Goal: Information Seeking & Learning: Find specific fact

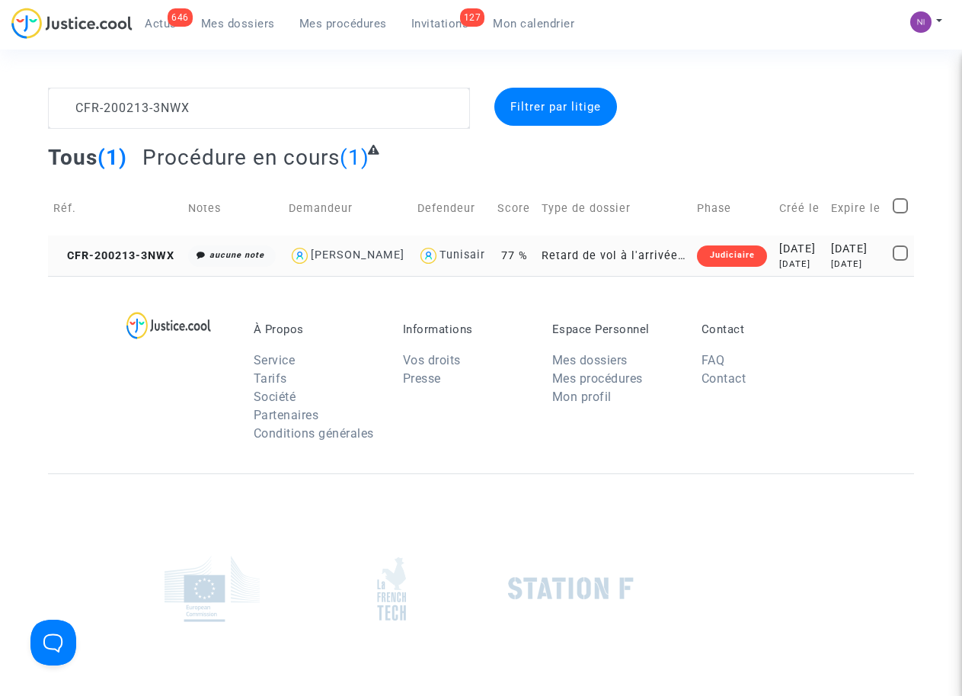
click at [831, 258] on div "[DATE]" at bounding box center [856, 264] width 51 height 13
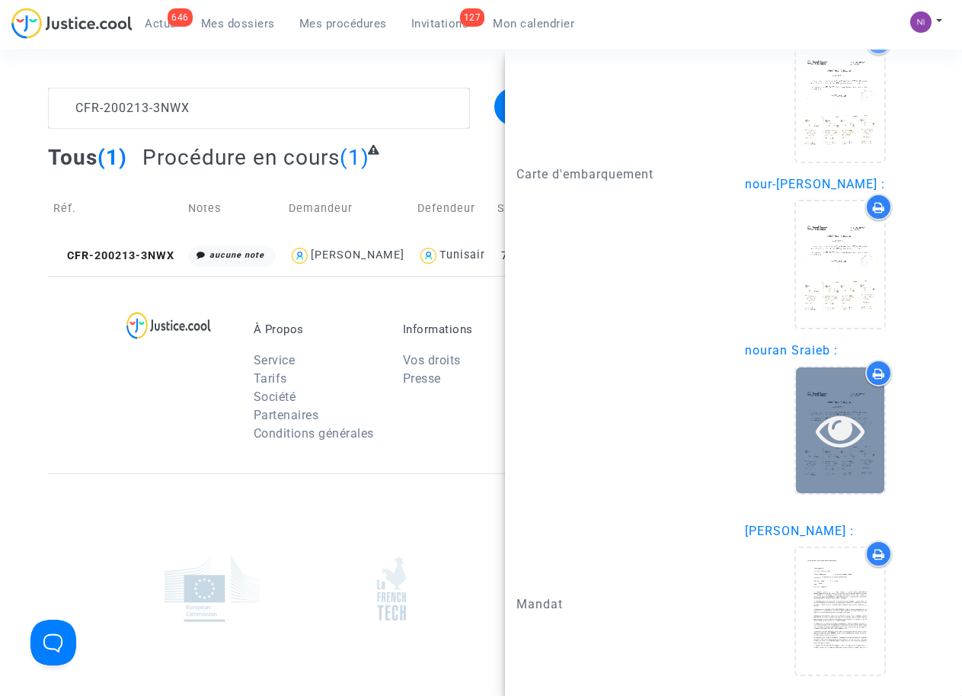
scroll to position [2373, 0]
click at [834, 439] on icon at bounding box center [841, 429] width 50 height 49
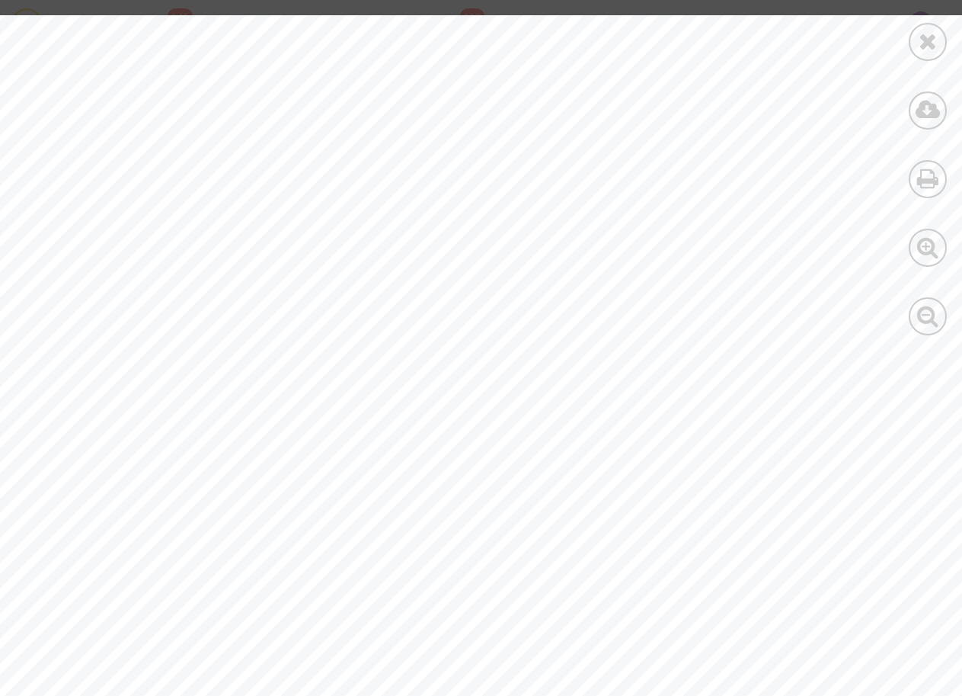
scroll to position [0, 101]
click at [935, 50] on icon at bounding box center [928, 41] width 19 height 23
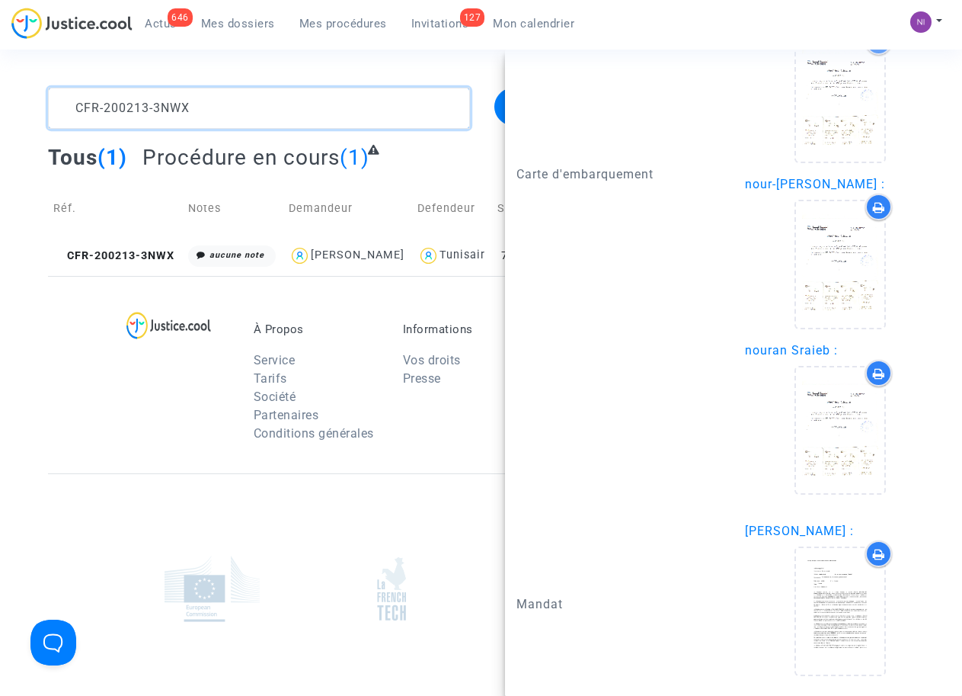
drag, startPoint x: 217, startPoint y: 102, endPoint x: 0, endPoint y: 73, distance: 219.1
click at [0, 73] on section "CFR-200213-3NWX Filtrer par litige Tous (1) Procédure en cours (1) Réf. Notes D…" at bounding box center [481, 420] width 962 height 841
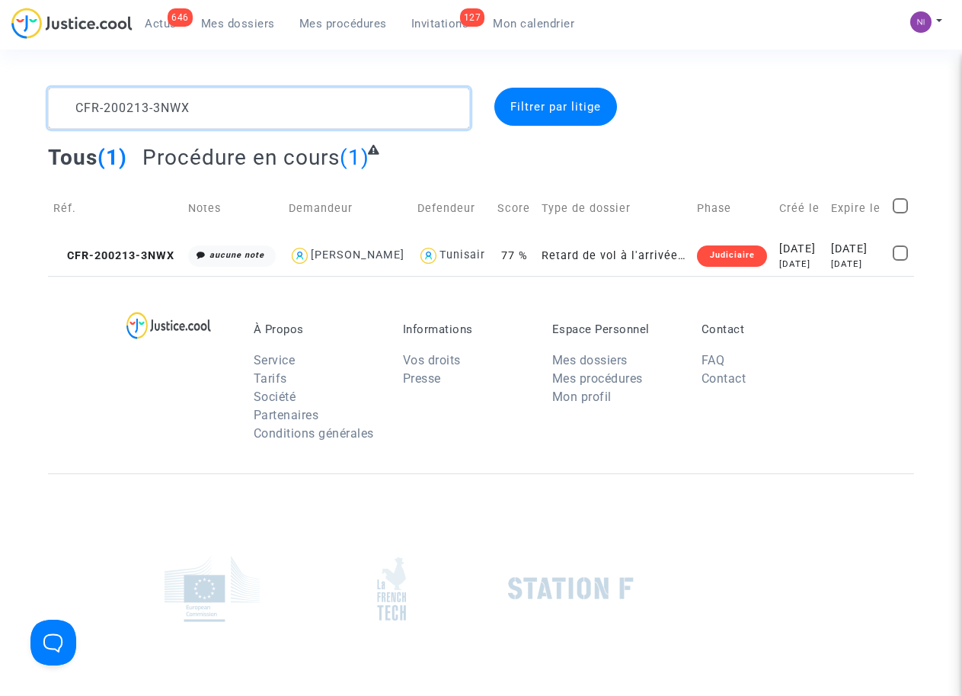
scroll to position [0, 0]
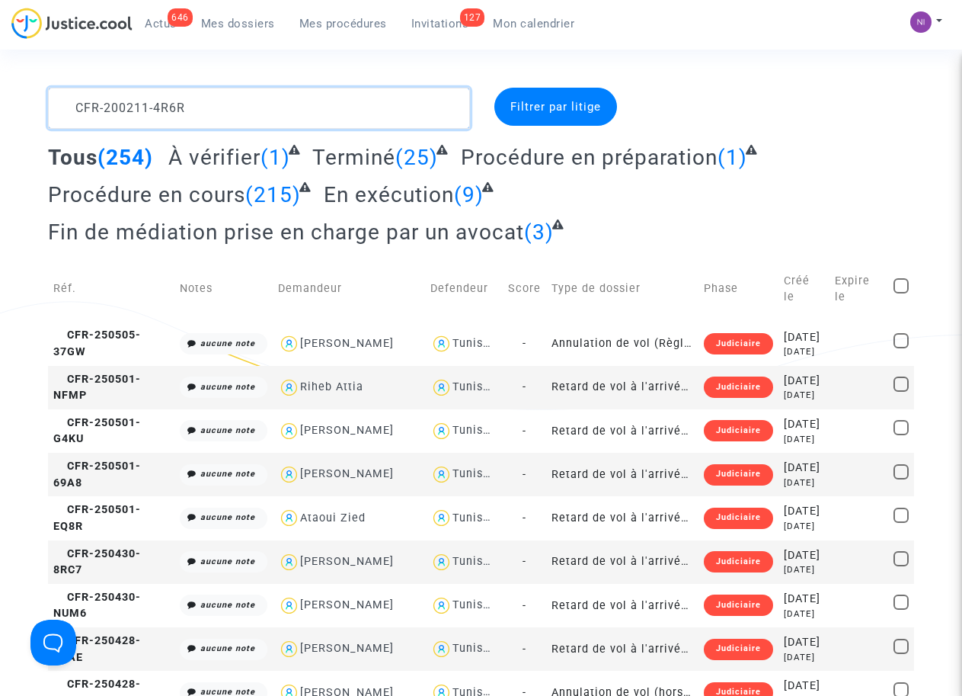
click at [326, 101] on textarea at bounding box center [258, 108] width 421 height 41
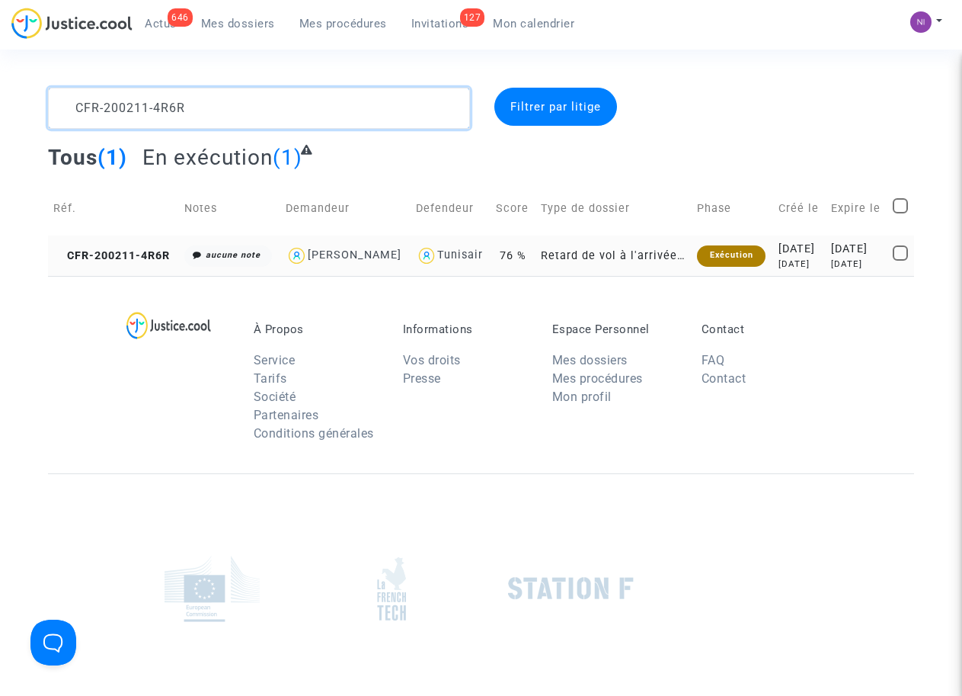
type textarea "CFR-200211-4R6R"
click at [831, 254] on div "[DATE]" at bounding box center [856, 249] width 51 height 17
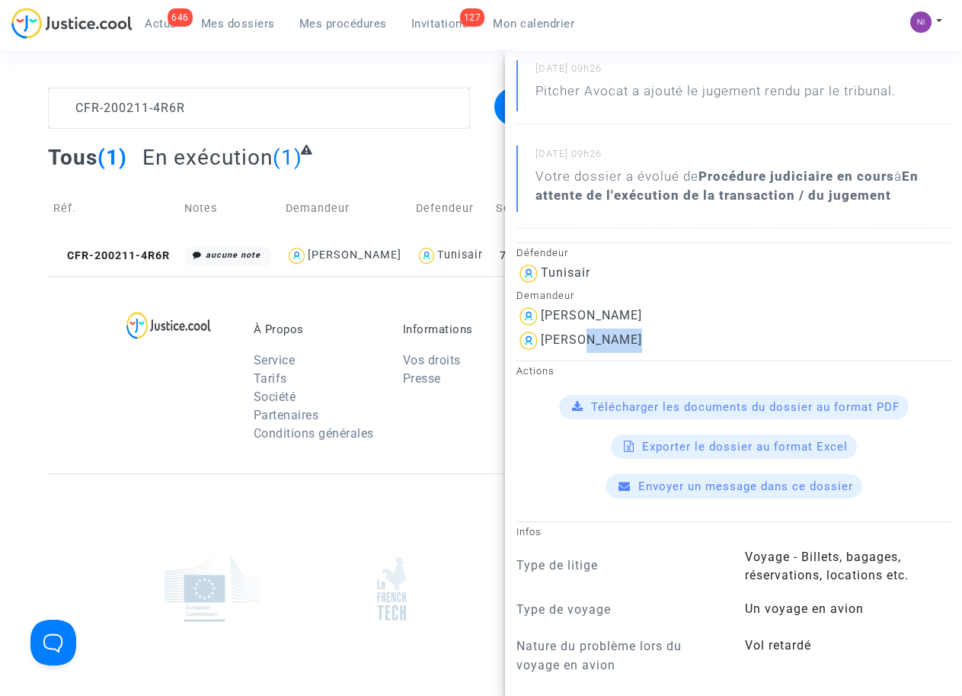
scroll to position [194, 0]
drag, startPoint x: 665, startPoint y: 339, endPoint x: 543, endPoint y: 334, distance: 122.0
click at [543, 334] on div "[PERSON_NAME]" at bounding box center [734, 340] width 434 height 24
drag, startPoint x: 543, startPoint y: 334, endPoint x: 558, endPoint y: 337, distance: 15.5
copy div "[PERSON_NAME]"
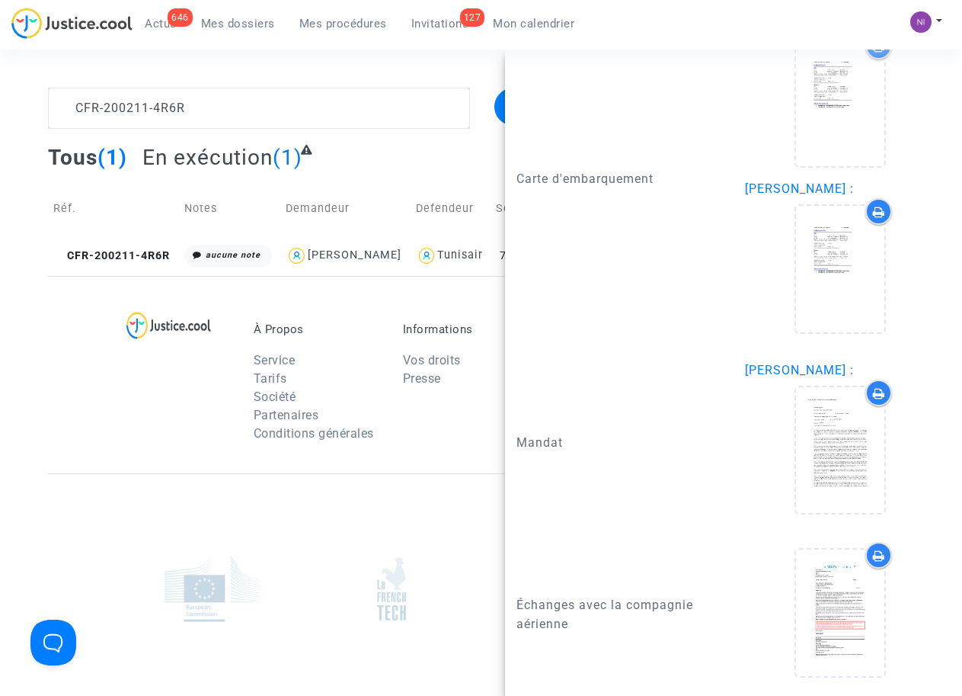
scroll to position [1880, 0]
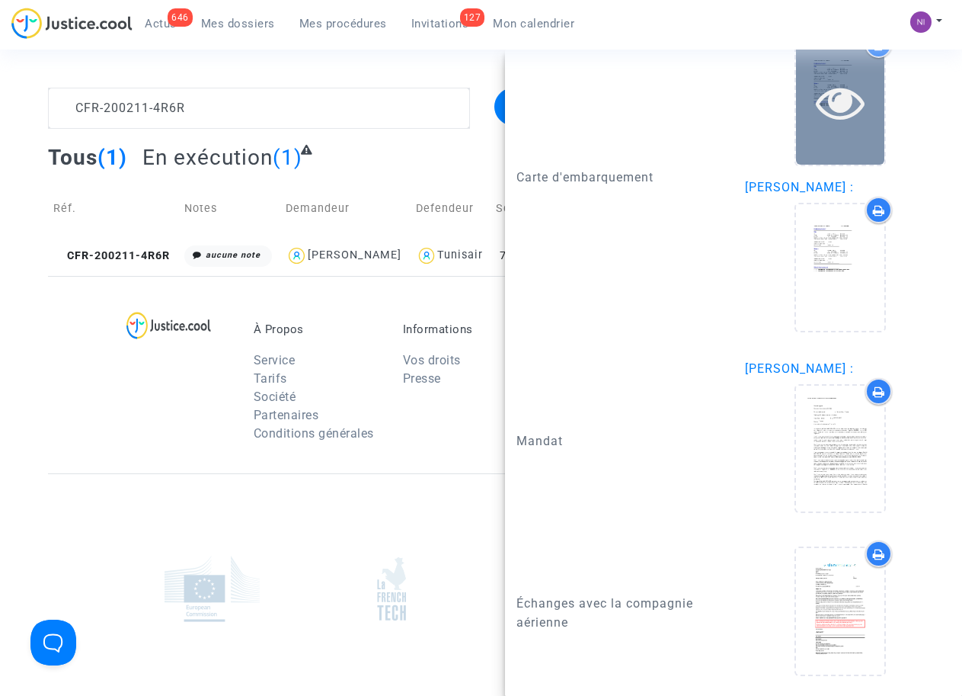
click at [834, 98] on icon at bounding box center [841, 102] width 50 height 49
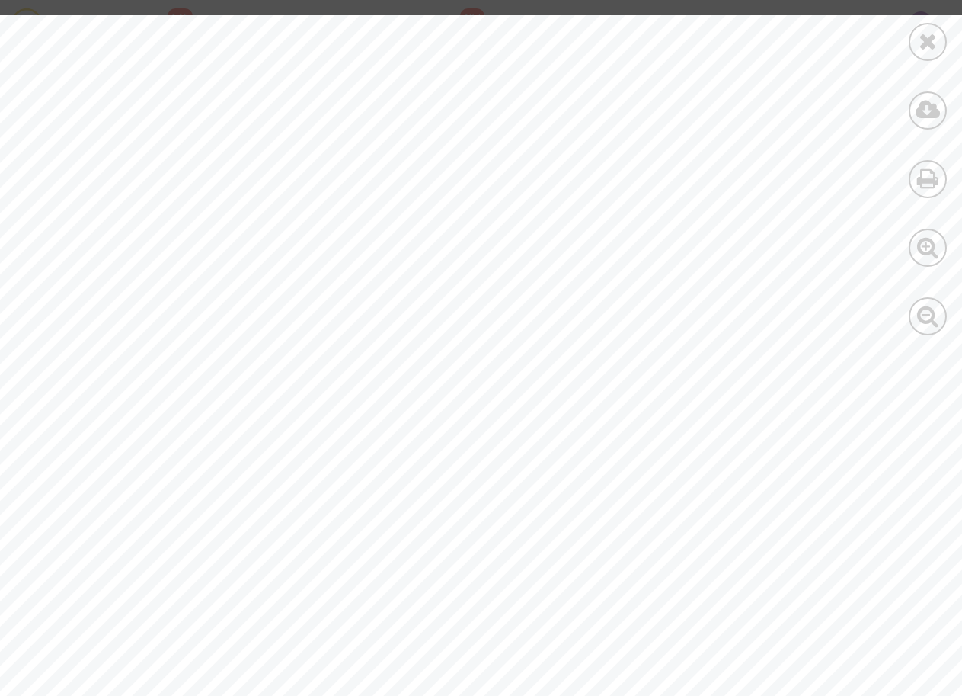
scroll to position [295, 0]
drag, startPoint x: 218, startPoint y: 471, endPoint x: 322, endPoint y: 475, distance: 104.5
click at [322, 475] on span "199­3688903138 ­ 199­3688903140 ­ HILLION [PERSON_NAME]" at bounding box center [441, 476] width 449 height 14
copy span "199­368890313"
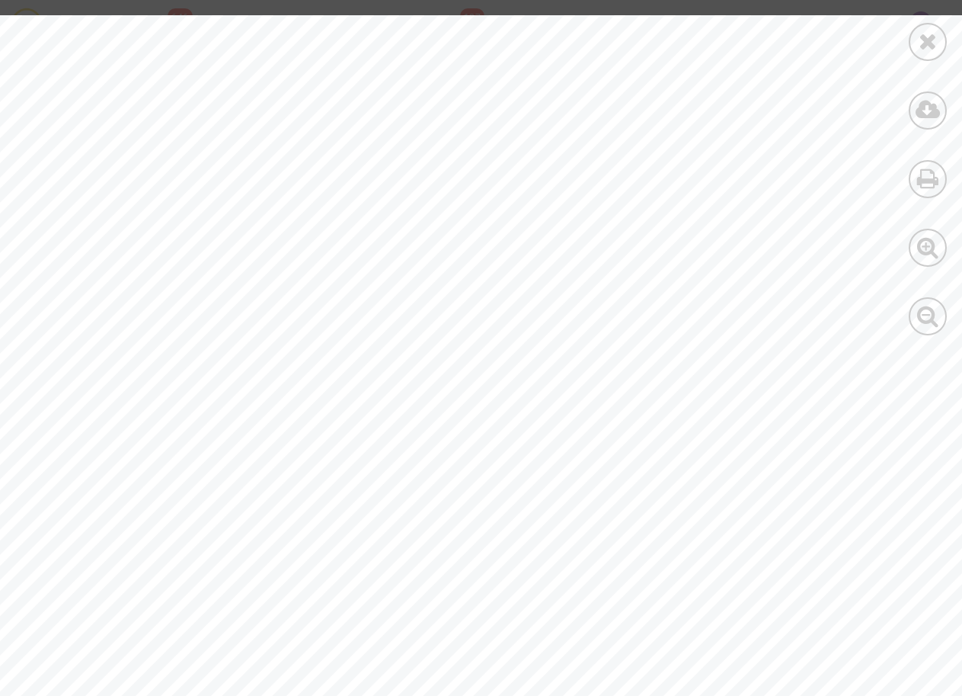
click at [369, 484] on div "Réference de réservation : THWHLI Date : [DATE] Itinéraire de vol : ­­­­­­­­­­­…" at bounding box center [528, 470] width 1057 height 1368
drag, startPoint x: 245, startPoint y: 541, endPoint x: 318, endPoint y: 536, distance: 73.3
click at [318, 536] on span "199­3688903138 ­ 199­3688903140 ­ HILLION [PERSON_NAME]" at bounding box center [441, 540] width 449 height 14
drag, startPoint x: 318, startPoint y: 536, endPoint x: 292, endPoint y: 539, distance: 26.8
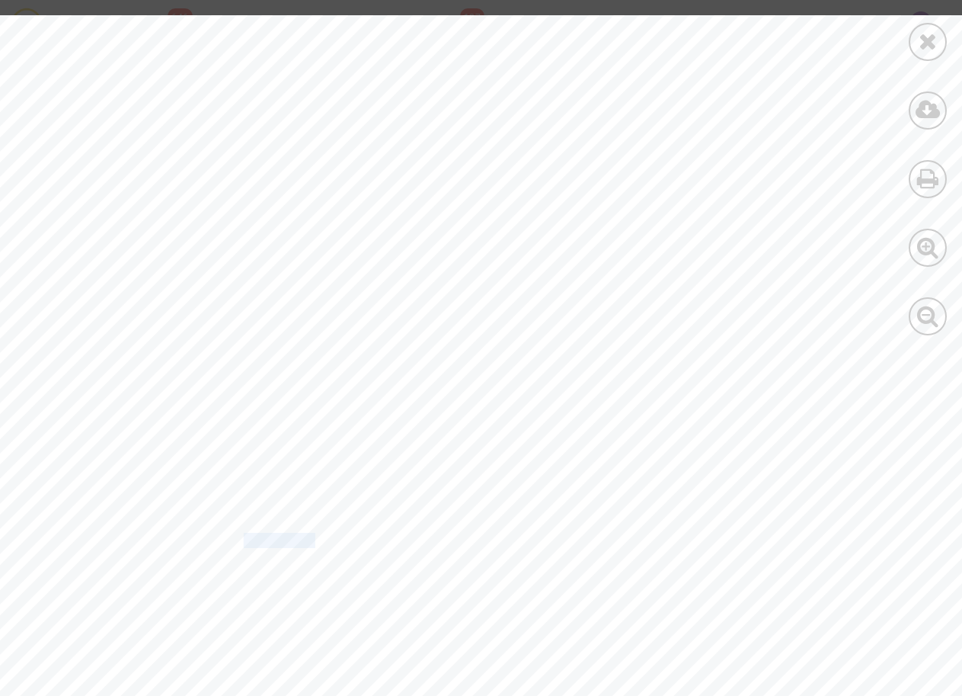
click at [316, 540] on span "199­3688903138 ­ 199­3688903140 ­ HILLION [PERSON_NAME]" at bounding box center [441, 540] width 449 height 14
drag, startPoint x: 248, startPoint y: 539, endPoint x: 318, endPoint y: 539, distance: 70.1
click at [318, 539] on span "199­3688903138 ­ 199­3688903140 ­ HILLION [PERSON_NAME]" at bounding box center [441, 540] width 449 height 14
drag, startPoint x: 318, startPoint y: 539, endPoint x: 232, endPoint y: 504, distance: 92.7
click at [232, 504] on span "Billet/s électronique/s" at bounding box center [270, 504] width 221 height 20
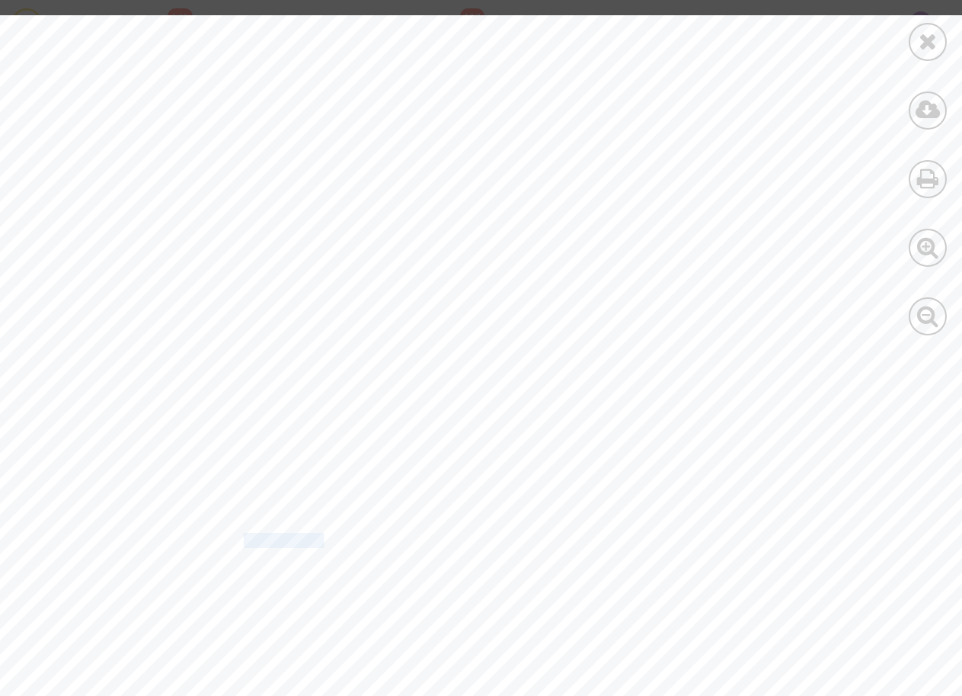
drag, startPoint x: 247, startPoint y: 537, endPoint x: 321, endPoint y: 533, distance: 74.0
click at [321, 533] on span "199­3688903138 ­ 199­3688903140 ­ HILLION [PERSON_NAME]" at bounding box center [441, 540] width 449 height 14
copy span "368890313"
click at [522, 389] on div "Réference de réservation : THWHLI Date : [DATE] Itinéraire de vol : ­­­­­­­­­­­…" at bounding box center [528, 469] width 1057 height 1368
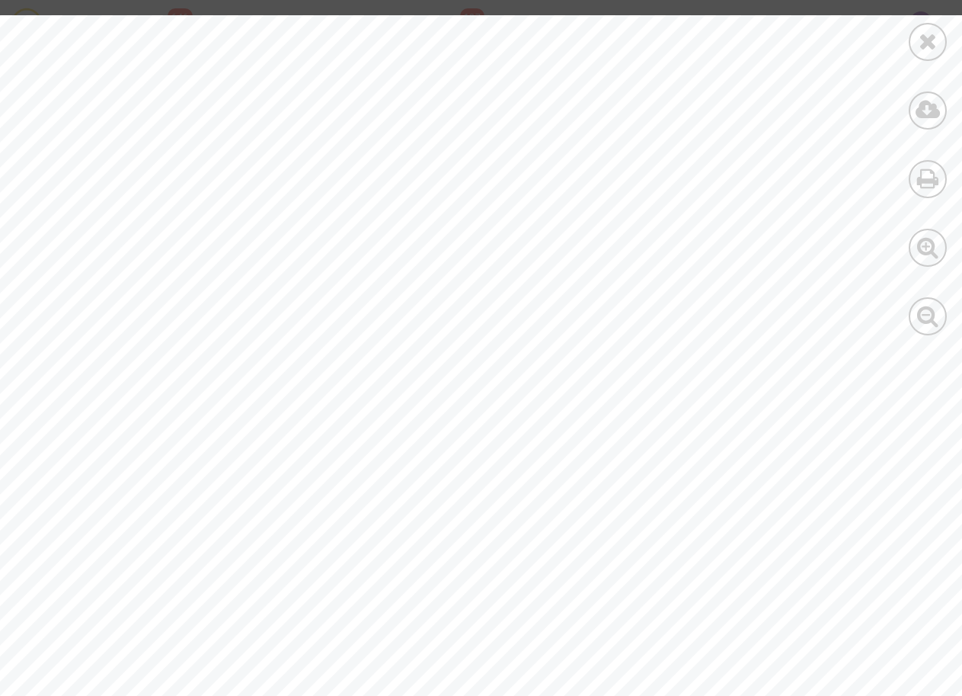
drag, startPoint x: 460, startPoint y: 293, endPoint x: 596, endPoint y: 296, distance: 135.7
click at [596, 296] on span "199­3688903139 ­ 199­3688903141 ­ [PERSON_NAME]" at bounding box center [408, 297] width 382 height 14
drag, startPoint x: 596, startPoint y: 296, endPoint x: 547, endPoint y: 344, distance: 67.9
click at [547, 344] on div "Réference de réservation : THWHLI Date : [DATE] Itinéraire de vol : ­­­­­­­­­­­…" at bounding box center [528, 209] width 1057 height 1368
drag, startPoint x: 448, startPoint y: 290, endPoint x: 593, endPoint y: 298, distance: 145.0
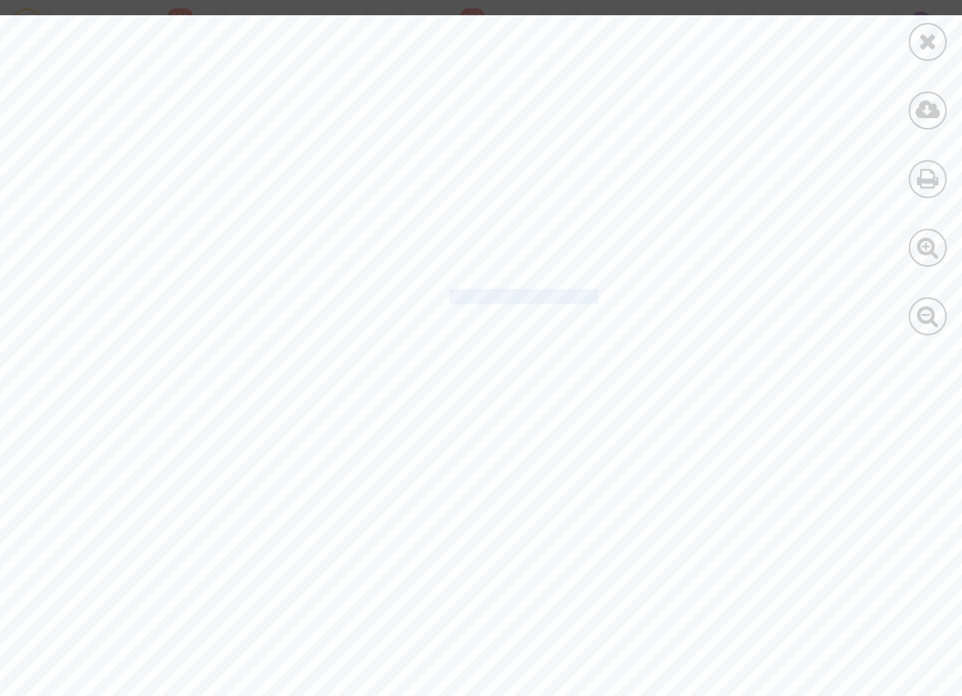
click at [593, 298] on span "199­3688903139 ­ 199­3688903141 ­ [PERSON_NAME]" at bounding box center [408, 297] width 382 height 14
drag, startPoint x: 593, startPoint y: 298, endPoint x: 564, endPoint y: 292, distance: 29.6
copy span "1 ­ [PERSON_NAME] M"
click at [682, 342] on div "Réference de réservation : THWHLI Date : [DATE] Itinéraire de vol : ­­­­­­­­­­­…" at bounding box center [528, 405] width 1057 height 1368
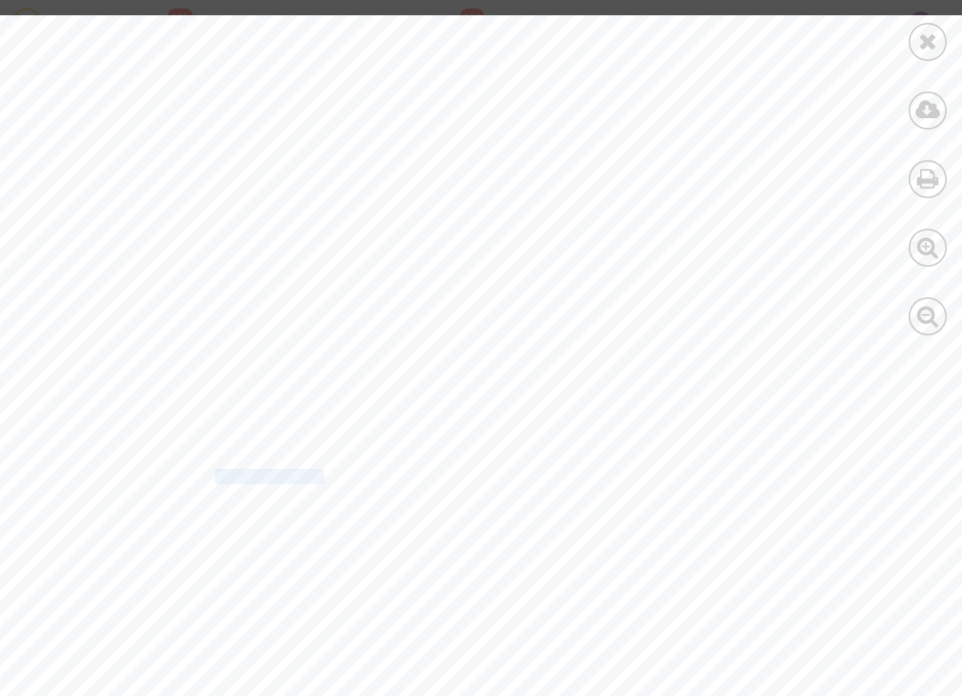
drag, startPoint x: 215, startPoint y: 477, endPoint x: 321, endPoint y: 475, distance: 105.9
click at [321, 475] on div "Réference de réservation : THWHLI Date : [DATE] Itinéraire de vol : ­­­­­­­­­­­…" at bounding box center [528, 405] width 1057 height 1368
drag, startPoint x: 321, startPoint y: 475, endPoint x: 305, endPoint y: 478, distance: 16.2
copy div ": 199­368890313"
click at [491, 333] on div "Réference de réservation : THWHLI Date : [DATE] Itinéraire de vol : ­­­­­­­­­­­…" at bounding box center [528, 405] width 1057 height 1368
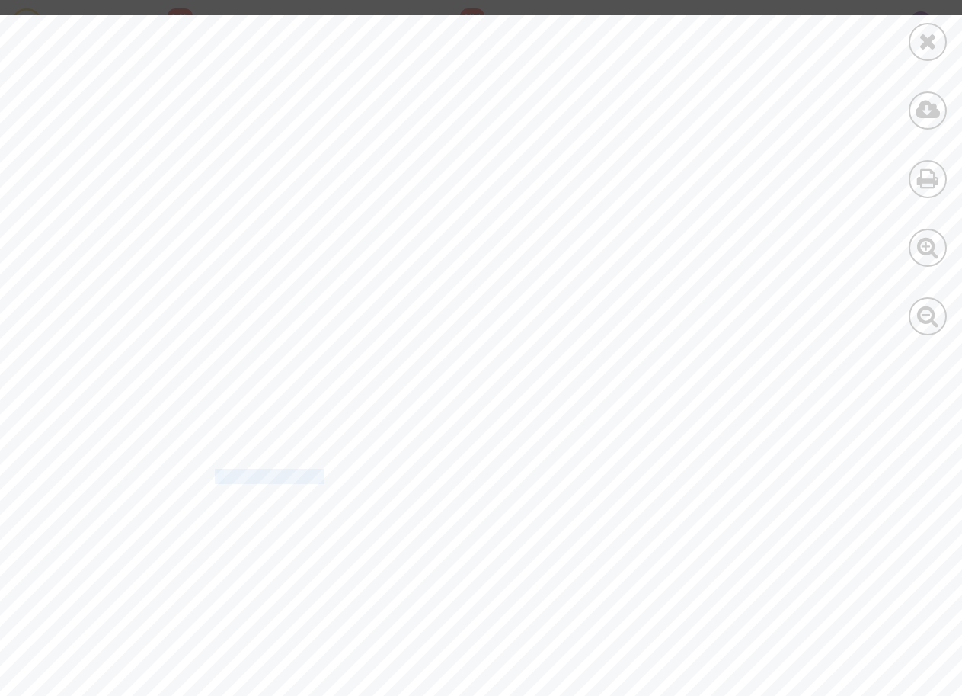
drag, startPoint x: 216, startPoint y: 477, endPoint x: 323, endPoint y: 475, distance: 106.7
click at [323, 475] on div "Réference de réservation : THWHLI Date : [DATE] Itinéraire de vol : ­­­­­­­­­­­…" at bounding box center [528, 405] width 1057 height 1368
drag, startPoint x: 323, startPoint y: 475, endPoint x: 315, endPoint y: 473, distance: 8.0
copy div ": 199­368890313"
click at [937, 37] on icon at bounding box center [928, 41] width 19 height 23
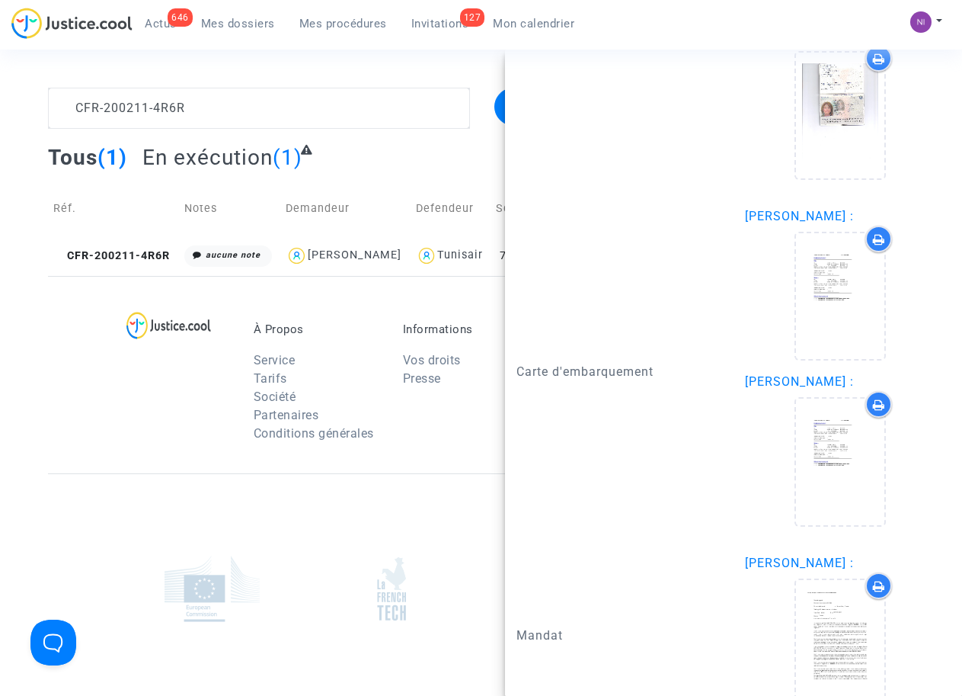
scroll to position [1685, 0]
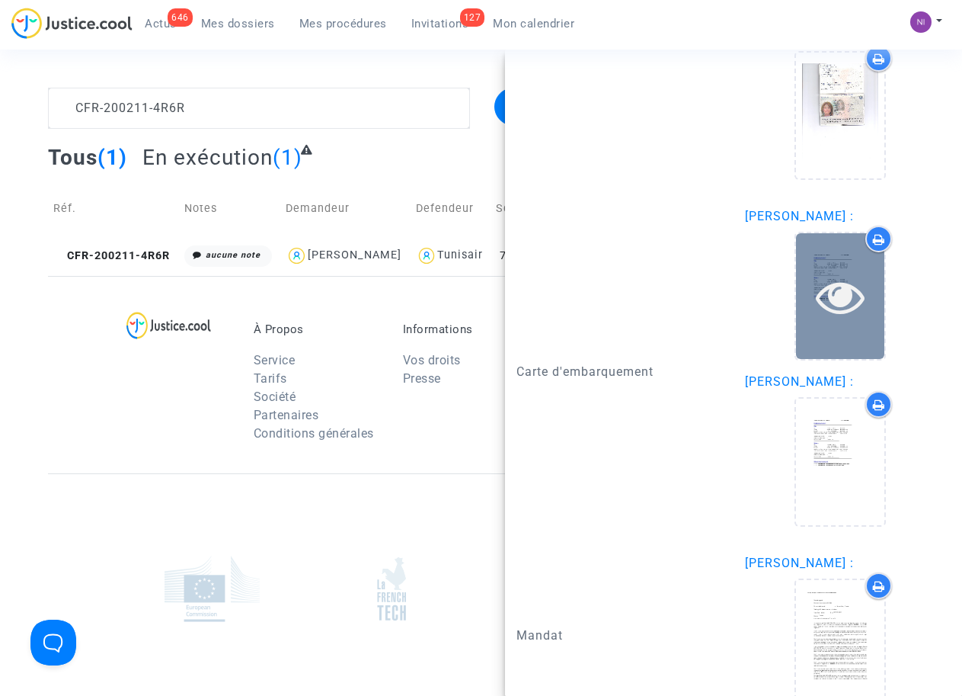
click at [827, 278] on icon at bounding box center [841, 296] width 50 height 49
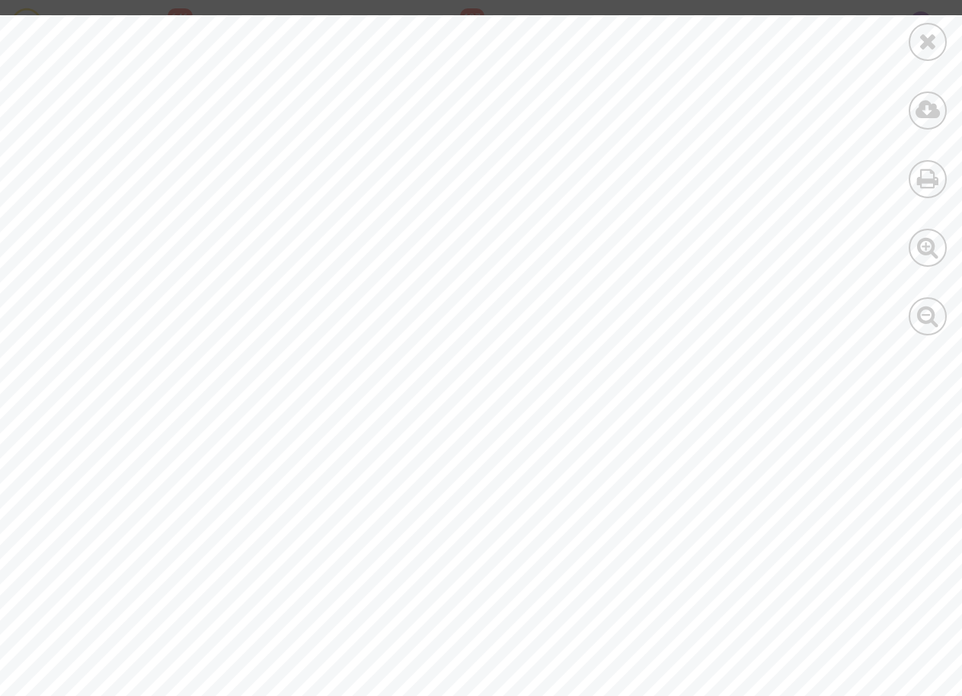
scroll to position [426, 0]
drag, startPoint x: 216, startPoint y: 358, endPoint x: 324, endPoint y: 359, distance: 107.4
click at [324, 359] on div "Réference de réservation : THWHLI Date : [DATE] Itinéraire de vol : ­­­­­­­­­­­…" at bounding box center [528, 273] width 1057 height 1368
drag, startPoint x: 324, startPoint y: 359, endPoint x: 314, endPoint y: 360, distance: 9.9
copy div ": 199­368890313"
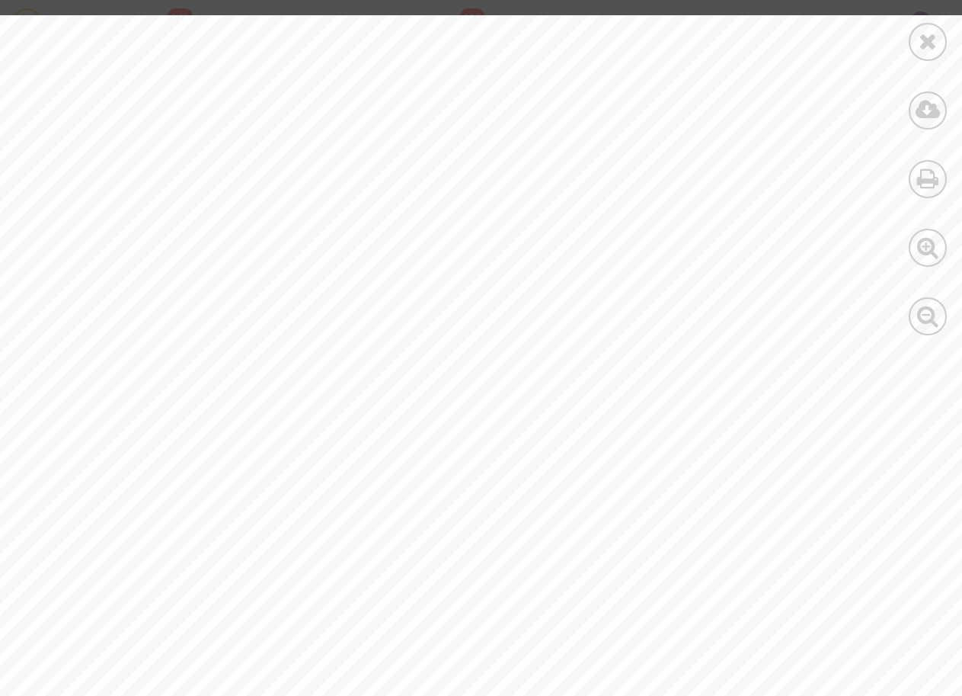
scroll to position [0, 0]
click at [922, 43] on icon at bounding box center [928, 41] width 19 height 23
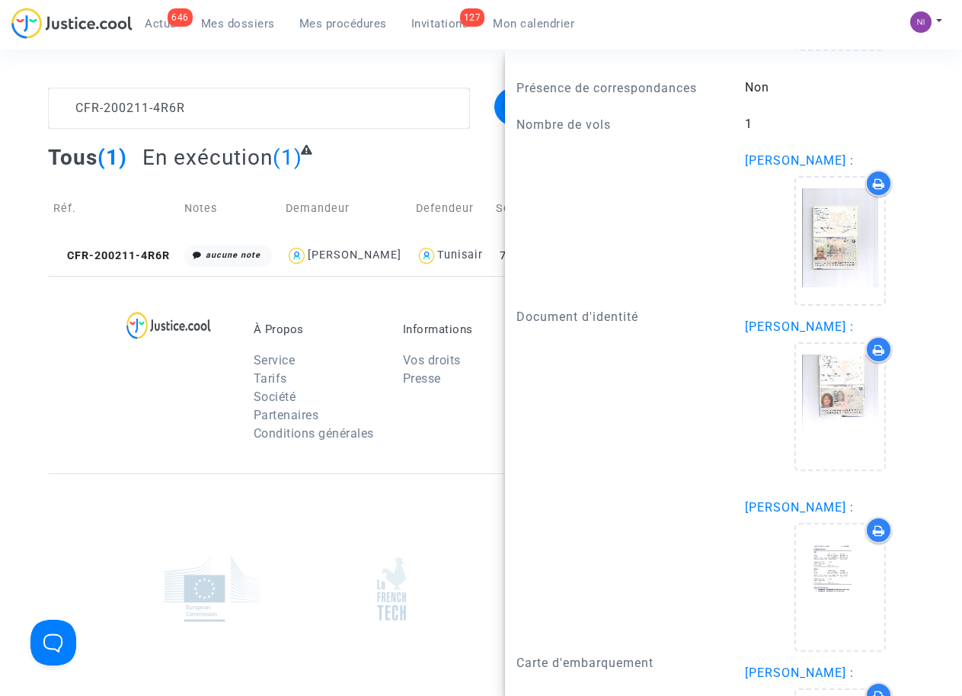
scroll to position [1395, 0]
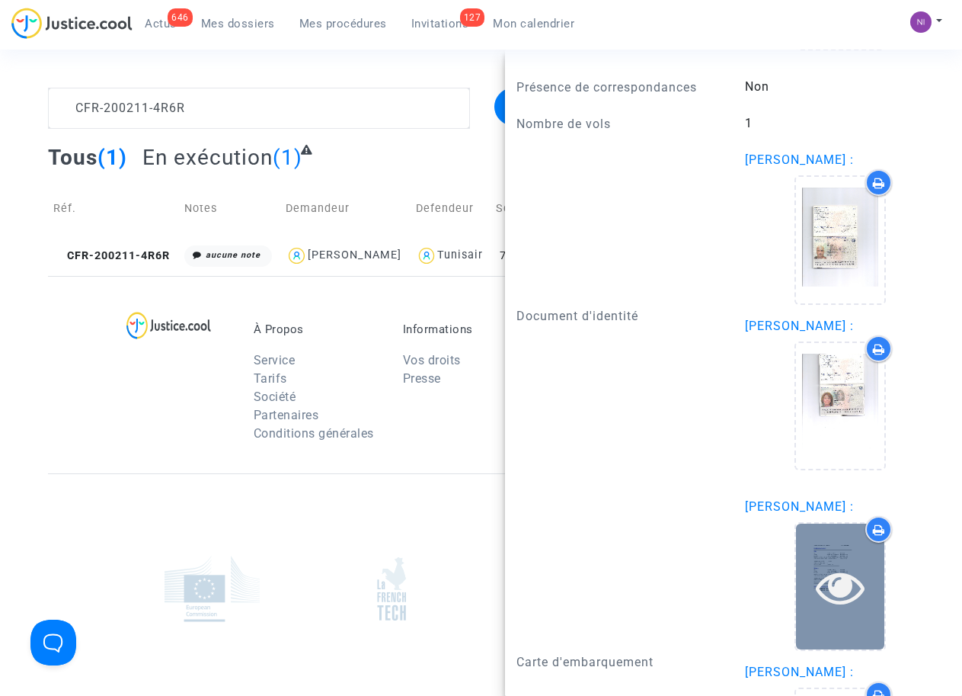
click at [826, 580] on icon at bounding box center [841, 586] width 50 height 49
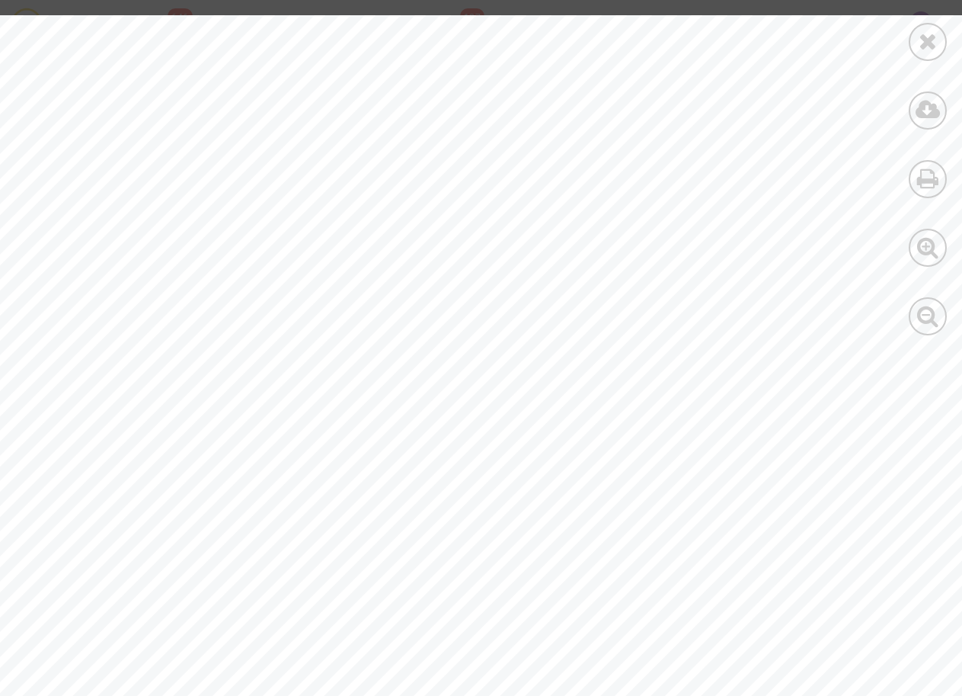
scroll to position [196, 0]
click at [220, 592] on span "199­3688903139 ­ 199­3688903141 ­ [PERSON_NAME]" at bounding box center [408, 591] width 382 height 14
click at [937, 34] on icon at bounding box center [928, 41] width 19 height 23
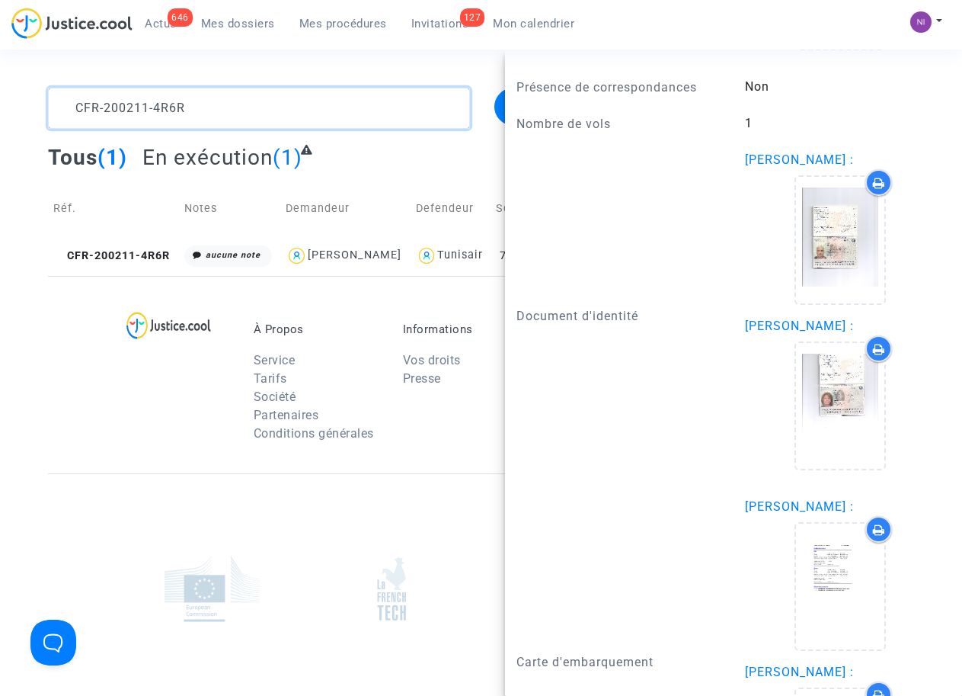
click at [305, 114] on textarea at bounding box center [258, 108] width 421 height 41
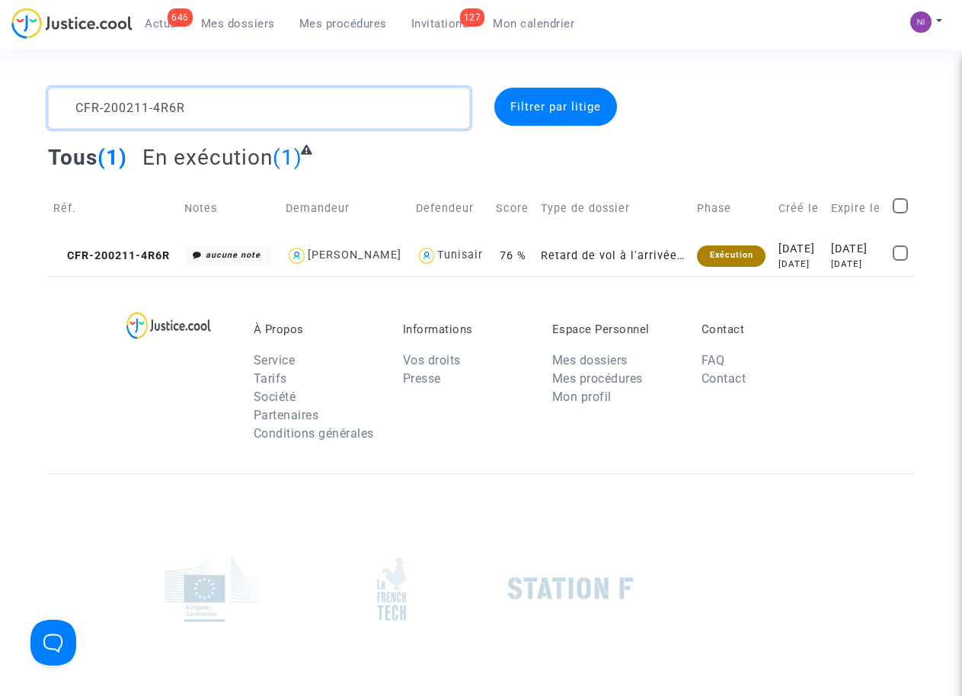
scroll to position [0, 0]
drag, startPoint x: 151, startPoint y: 113, endPoint x: 0, endPoint y: 90, distance: 152.6
click at [0, 90] on div "CFR-200211-4R6R Filtrer par litige Tous (1) En exécution (1) Réf. Notes Demande…" at bounding box center [481, 182] width 962 height 188
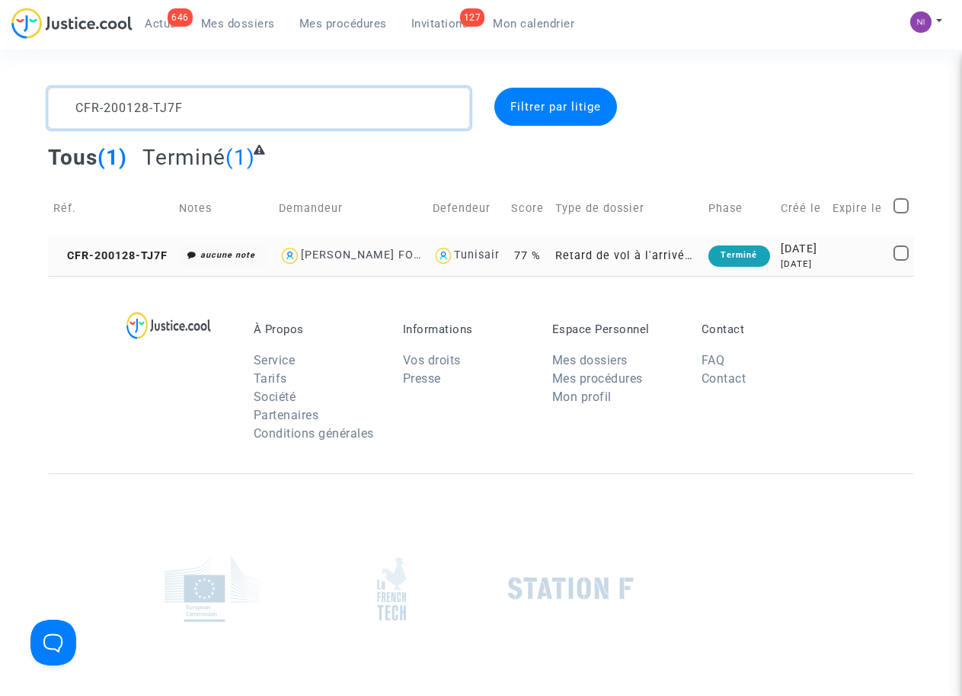
type textarea "CFR-200128-TJ7F"
click at [800, 258] on div "[DATE]" at bounding box center [801, 249] width 41 height 17
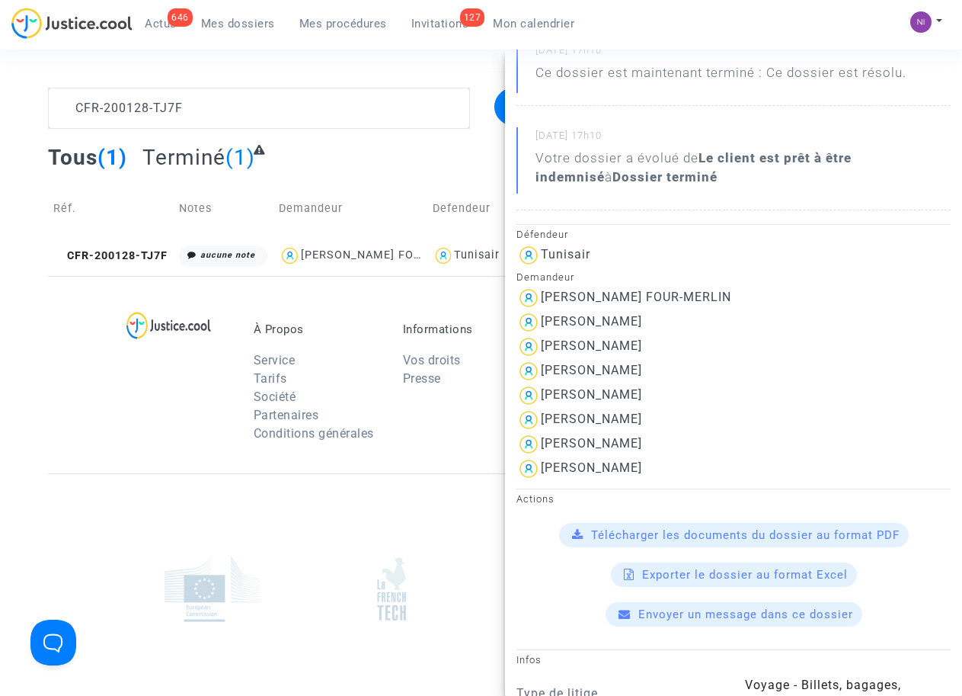
scroll to position [194, 0]
drag, startPoint x: 542, startPoint y: 318, endPoint x: 696, endPoint y: 318, distance: 153.1
click at [696, 318] on div "[PERSON_NAME]" at bounding box center [734, 322] width 434 height 24
drag, startPoint x: 692, startPoint y: 320, endPoint x: 620, endPoint y: 320, distance: 71.6
copy div "[PERSON_NAME]"
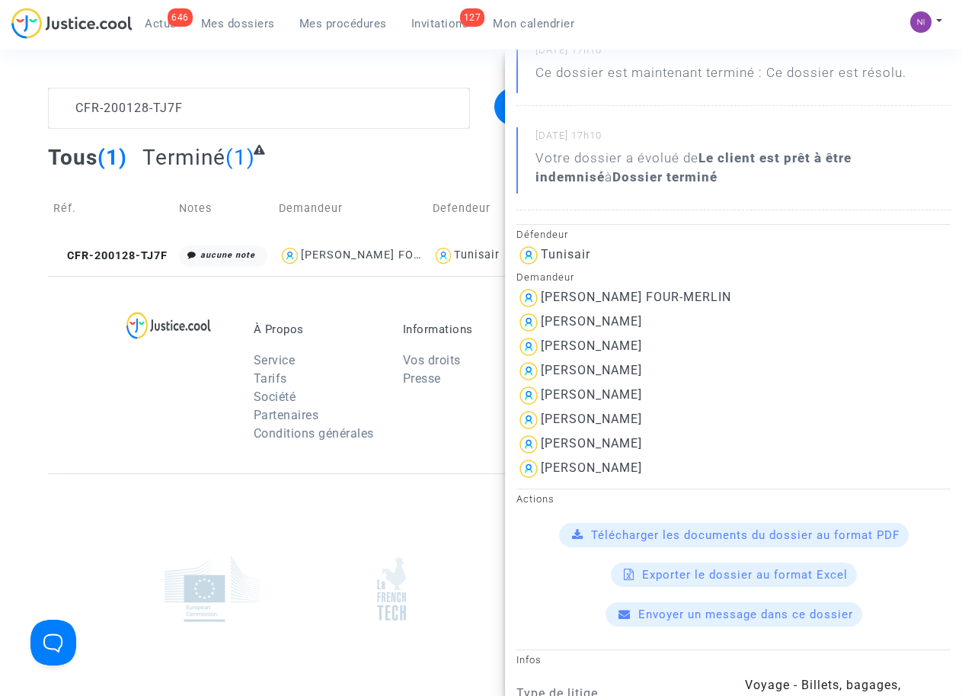
drag, startPoint x: 640, startPoint y: 367, endPoint x: 540, endPoint y: 366, distance: 99.8
click at [540, 366] on div "[PERSON_NAME]" at bounding box center [734, 371] width 434 height 24
drag, startPoint x: 540, startPoint y: 366, endPoint x: 573, endPoint y: 366, distance: 32.8
copy div "[PERSON_NAME]"
drag, startPoint x: 636, startPoint y: 394, endPoint x: 542, endPoint y: 392, distance: 94.5
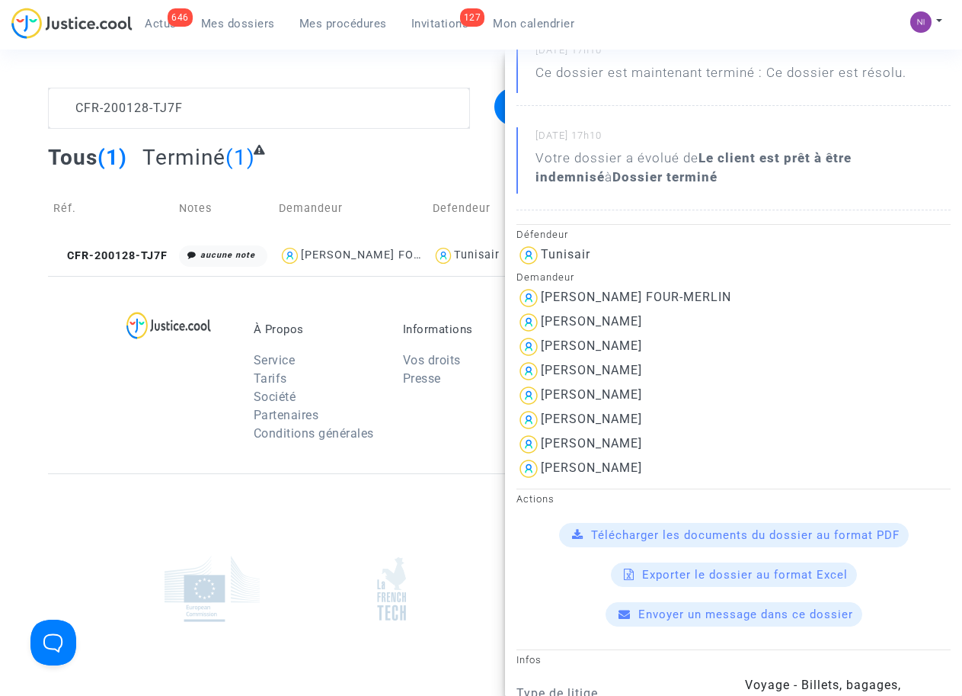
click at [542, 392] on div "[PERSON_NAME]" at bounding box center [734, 395] width 434 height 24
copy div "[PERSON_NAME]"
drag, startPoint x: 648, startPoint y: 418, endPoint x: 540, endPoint y: 418, distance: 107.4
click at [540, 418] on div "[PERSON_NAME]" at bounding box center [734, 420] width 434 height 24
drag, startPoint x: 540, startPoint y: 418, endPoint x: 549, endPoint y: 418, distance: 9.2
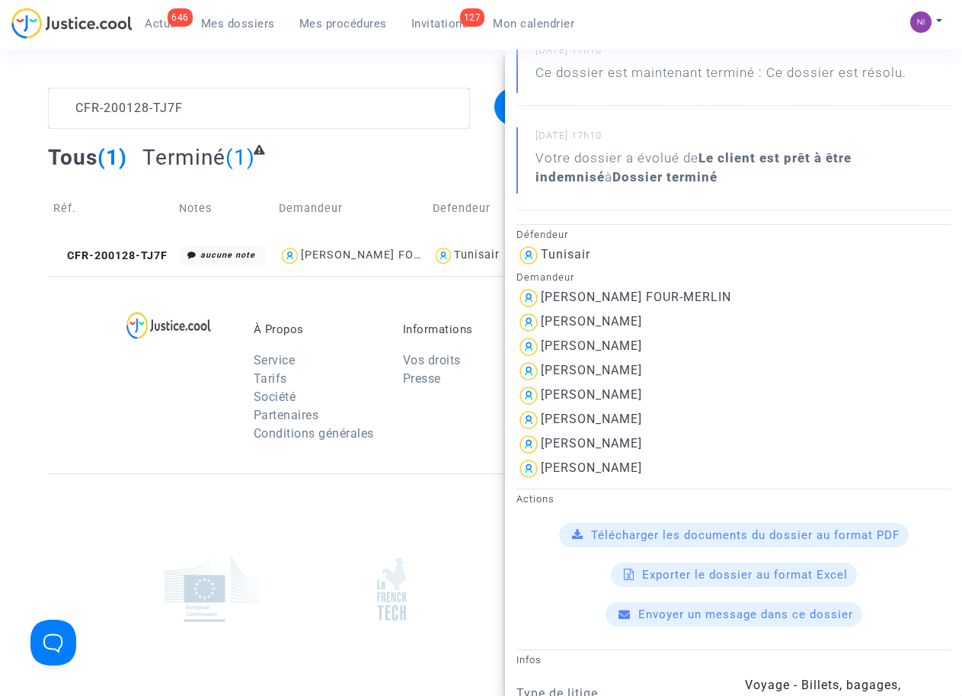
drag, startPoint x: 635, startPoint y: 444, endPoint x: 537, endPoint y: 440, distance: 98.4
click at [537, 440] on div "[PERSON_NAME]" at bounding box center [734, 444] width 434 height 24
drag, startPoint x: 537, startPoint y: 440, endPoint x: 578, endPoint y: 443, distance: 40.5
drag, startPoint x: 620, startPoint y: 473, endPoint x: 542, endPoint y: 460, distance: 78.8
click at [542, 460] on div "[PERSON_NAME]" at bounding box center [734, 468] width 434 height 24
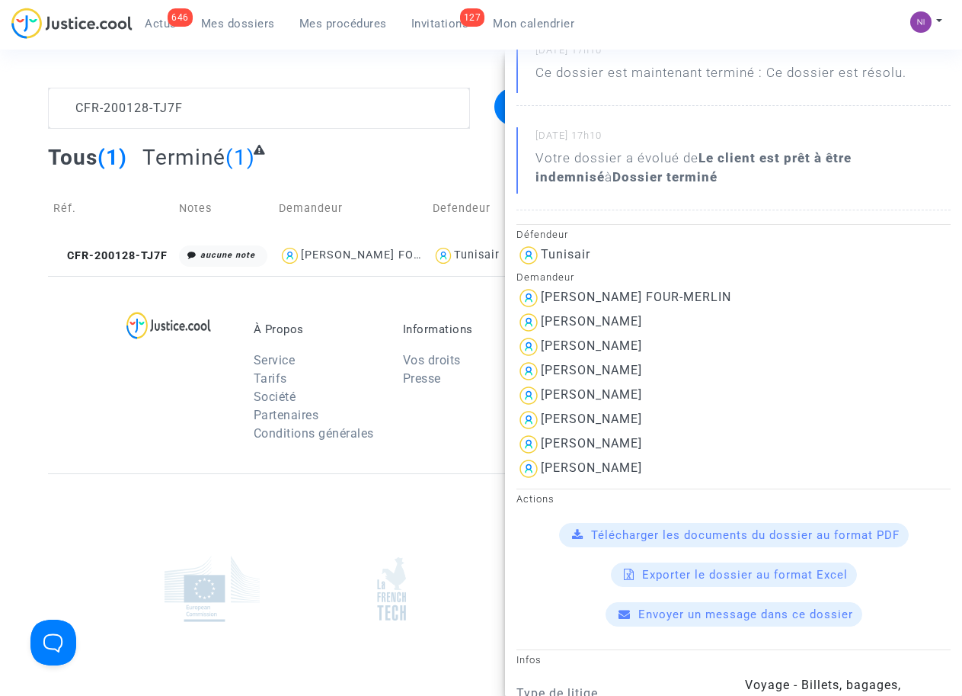
click at [634, 293] on div "[PERSON_NAME] FOUR-MERLIN" at bounding box center [636, 297] width 190 height 14
click at [613, 315] on div "[PERSON_NAME]" at bounding box center [591, 321] width 101 height 14
click at [591, 341] on div "[PERSON_NAME]" at bounding box center [591, 345] width 101 height 14
click at [594, 363] on div "[PERSON_NAME]" at bounding box center [591, 370] width 101 height 14
drag, startPoint x: 635, startPoint y: 342, endPoint x: 542, endPoint y: 338, distance: 93.0
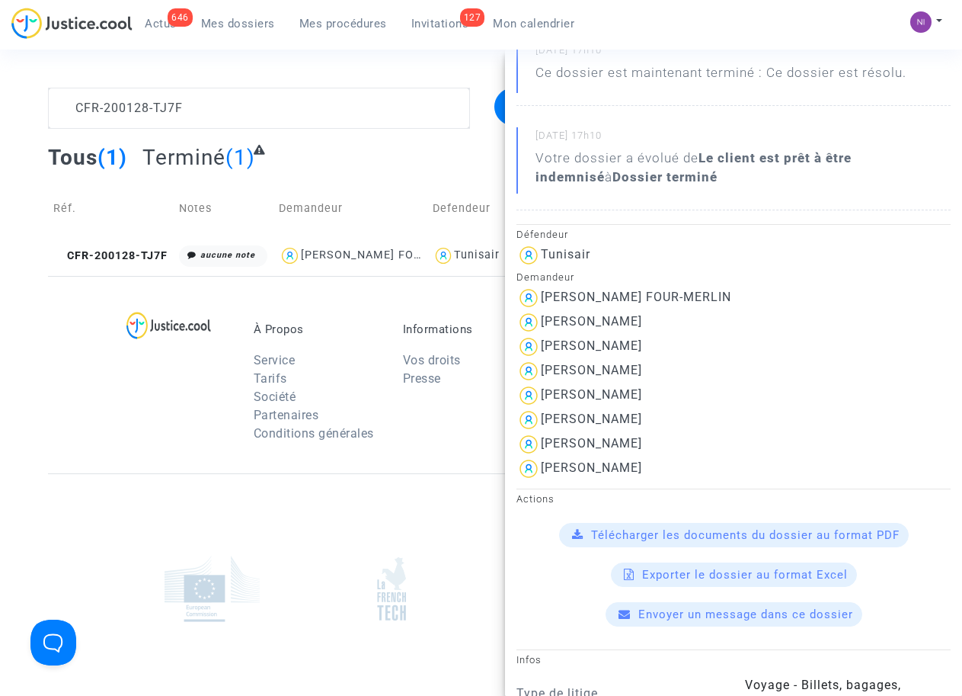
click at [542, 338] on div "[PERSON_NAME]" at bounding box center [734, 346] width 434 height 24
drag, startPoint x: 542, startPoint y: 338, endPoint x: 551, endPoint y: 339, distance: 9.2
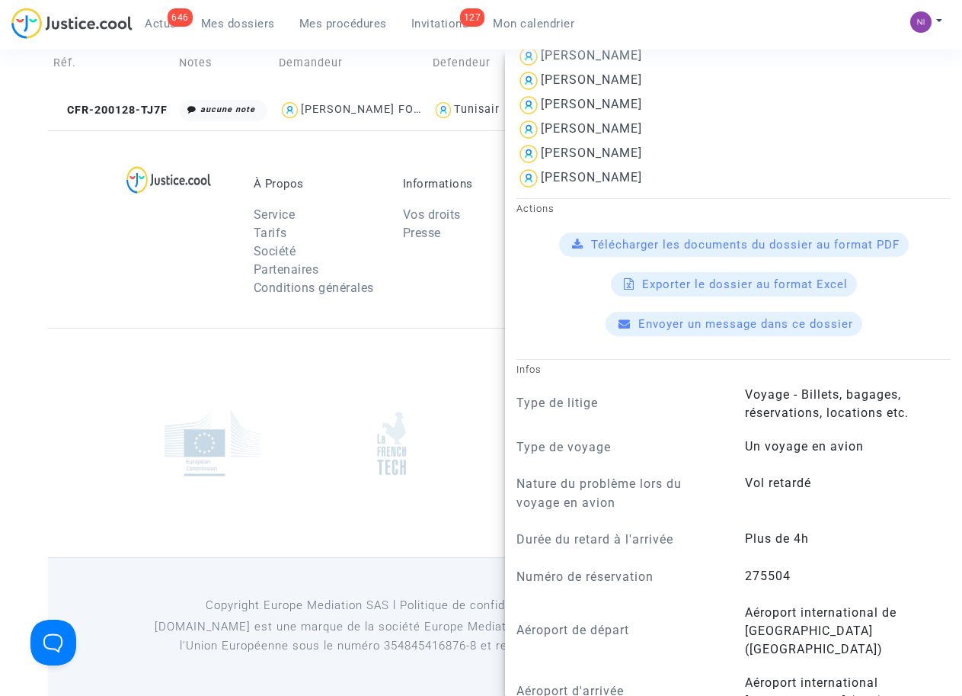
scroll to position [484, 0]
click at [108, 213] on div "À Propos Service Tarifs Société Partenaires Conditions générales Informations V…" at bounding box center [481, 228] width 866 height 197
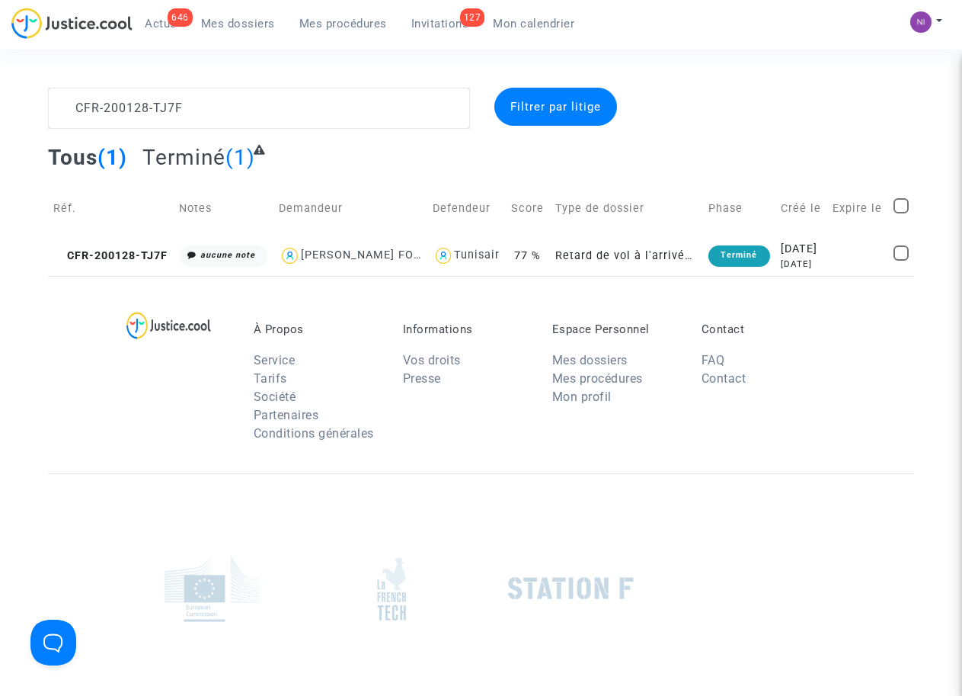
scroll to position [0, 0]
drag, startPoint x: 204, startPoint y: 111, endPoint x: 17, endPoint y: 98, distance: 187.9
click at [17, 98] on div "CFR-200128-TJ7F Filtrer par litige Tous (1) Terminé (1) Réf. Notes Demandeur De…" at bounding box center [481, 182] width 962 height 188
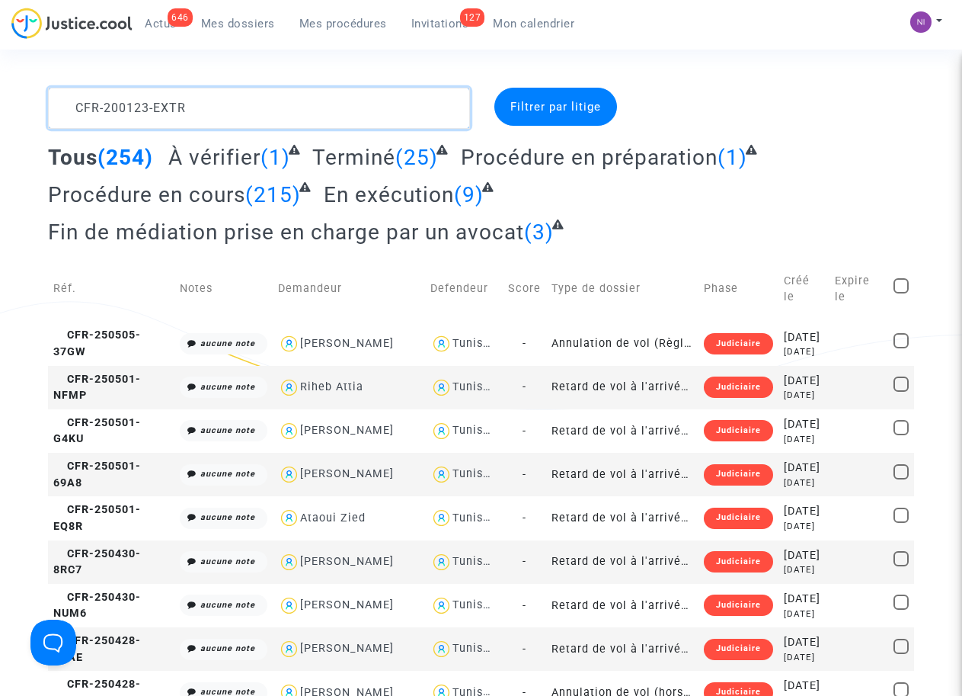
click at [143, 108] on textarea at bounding box center [258, 108] width 421 height 41
click at [382, 108] on textarea at bounding box center [258, 108] width 421 height 41
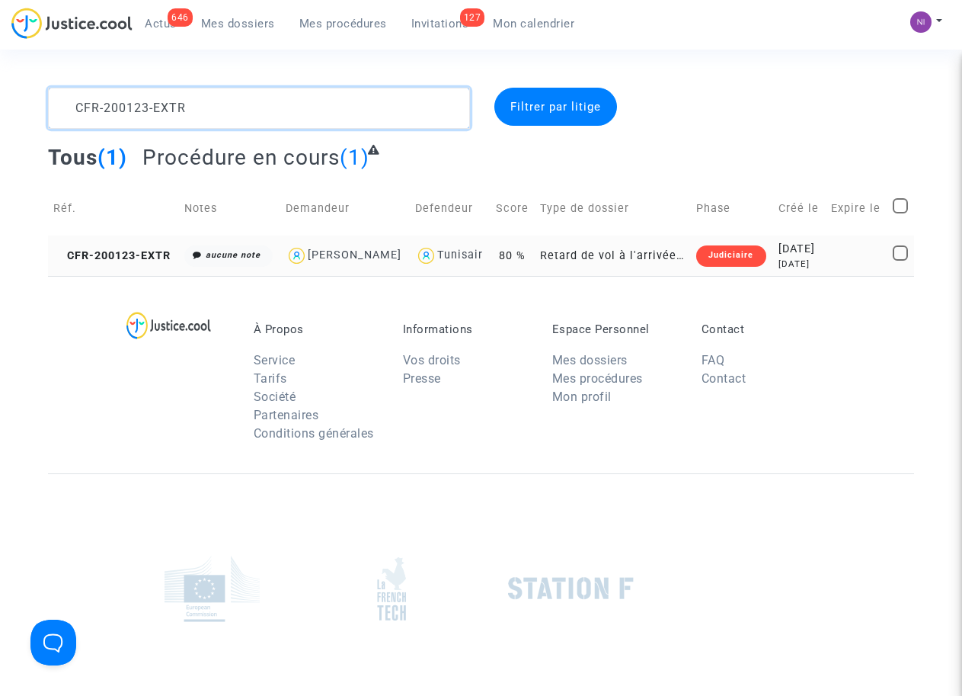
type textarea "CFR-200123-EXTR"
click at [779, 258] on div "[DATE]" at bounding box center [800, 249] width 42 height 17
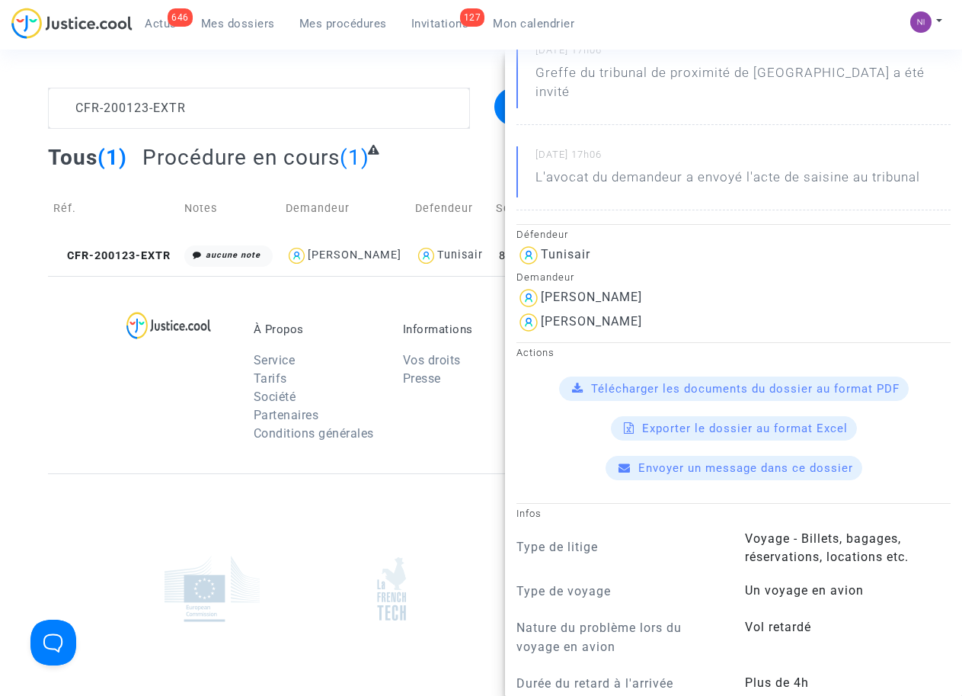
scroll to position [194, 0]
drag, startPoint x: 682, startPoint y: 300, endPoint x: 536, endPoint y: 294, distance: 146.4
click at [536, 310] on div "[PERSON_NAME]" at bounding box center [734, 322] width 434 height 24
drag, startPoint x: 536, startPoint y: 294, endPoint x: 581, endPoint y: 298, distance: 45.9
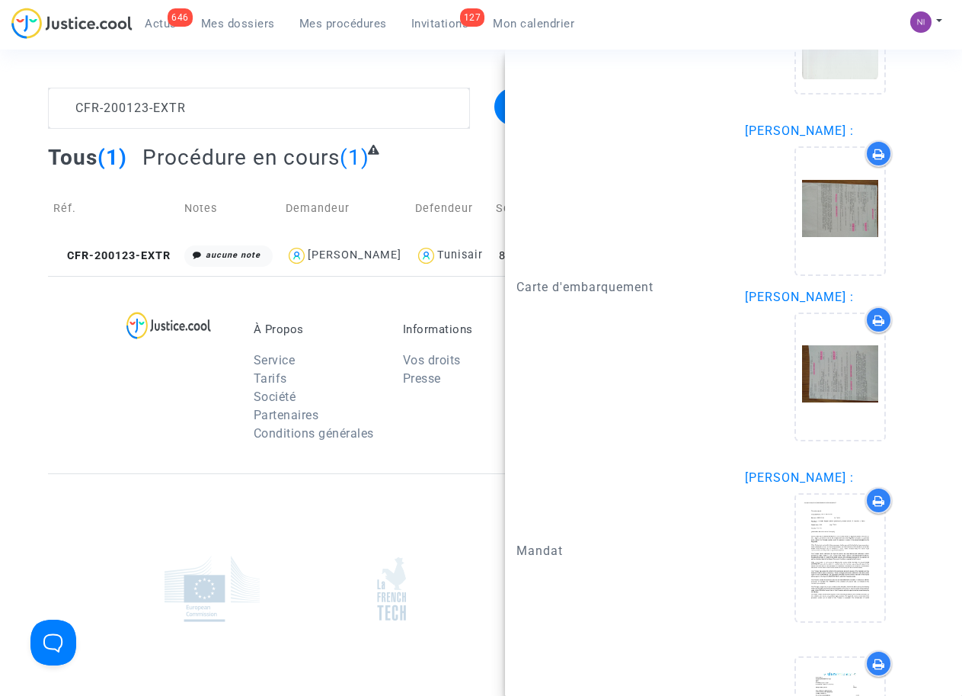
scroll to position [1526, 0]
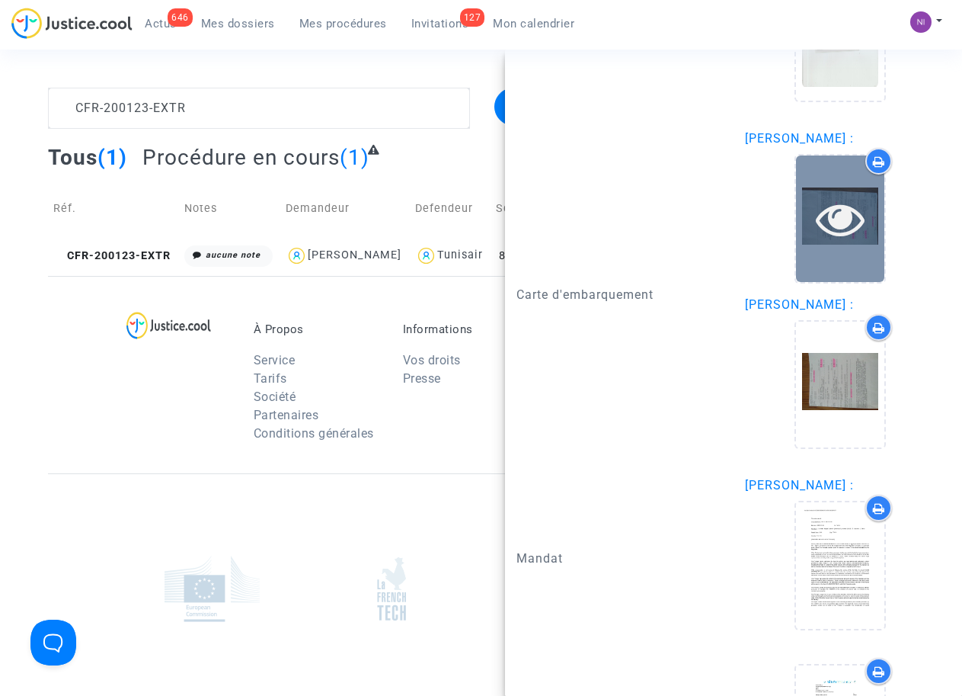
click at [852, 206] on icon at bounding box center [841, 218] width 50 height 49
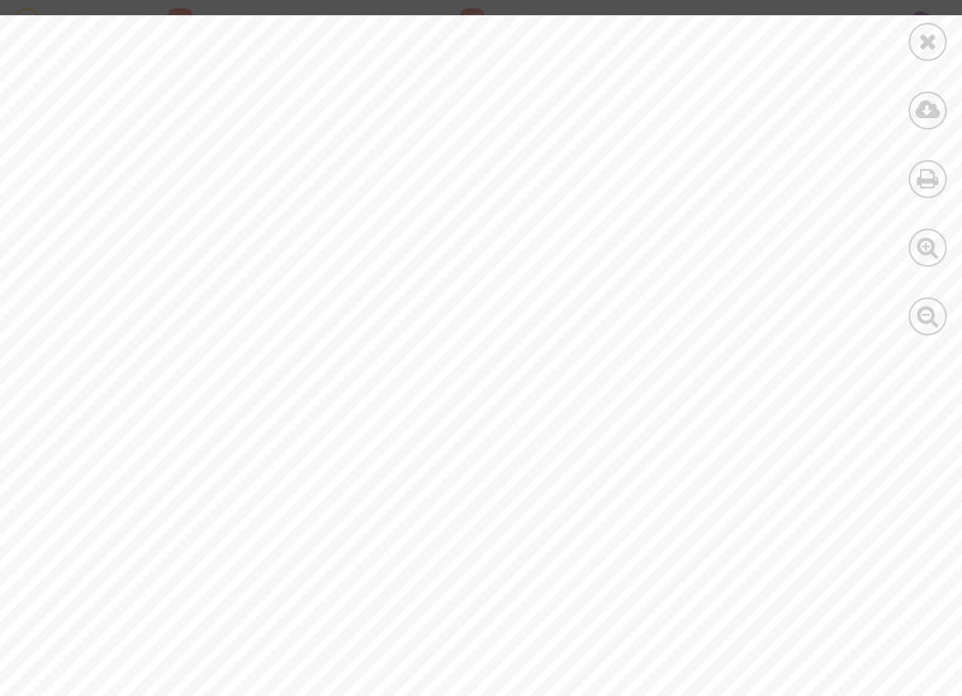
scroll to position [0, 0]
click at [919, 40] on icon at bounding box center [928, 41] width 19 height 23
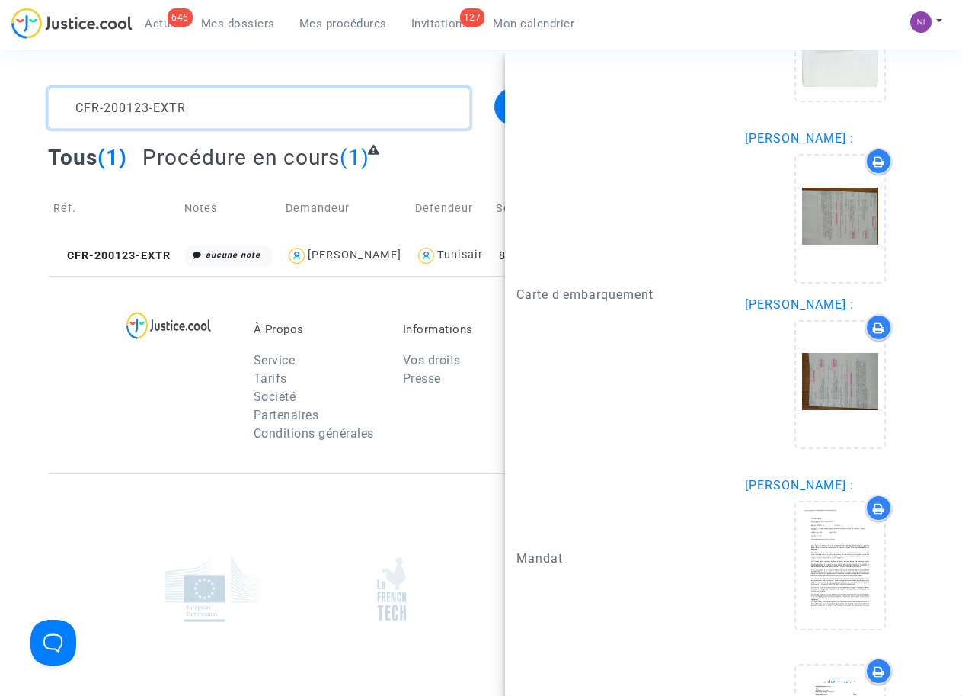
click at [225, 111] on textarea at bounding box center [258, 108] width 421 height 41
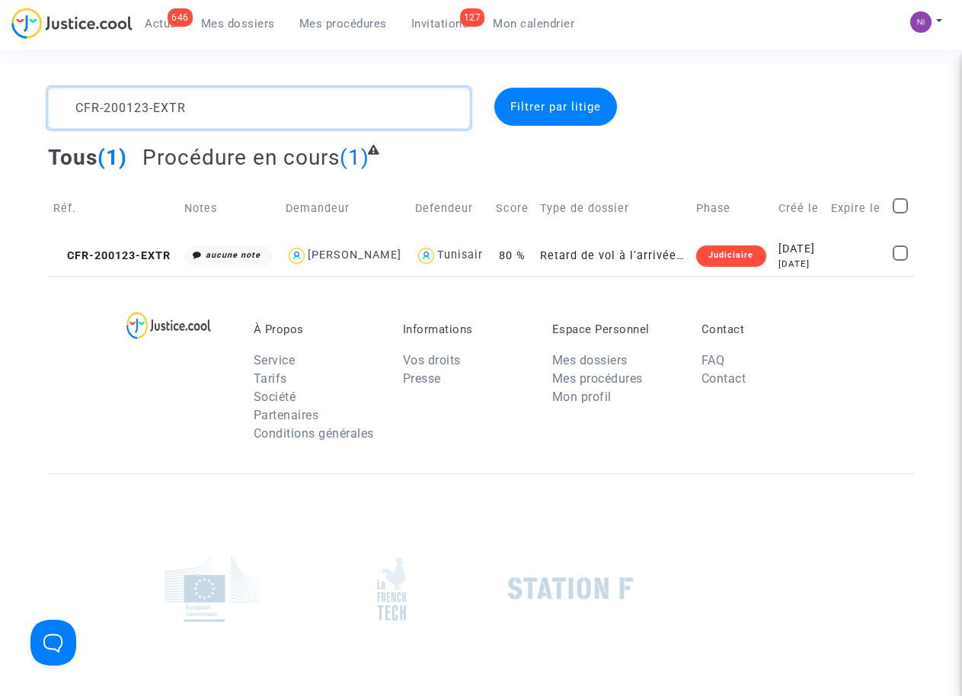
drag, startPoint x: 225, startPoint y: 110, endPoint x: 0, endPoint y: 84, distance: 226.3
click at [0, 84] on section "CFR-200123-EXTR Filtrer par litige Tous (1) Procédure en cours (1) Réf. Notes D…" at bounding box center [481, 420] width 962 height 841
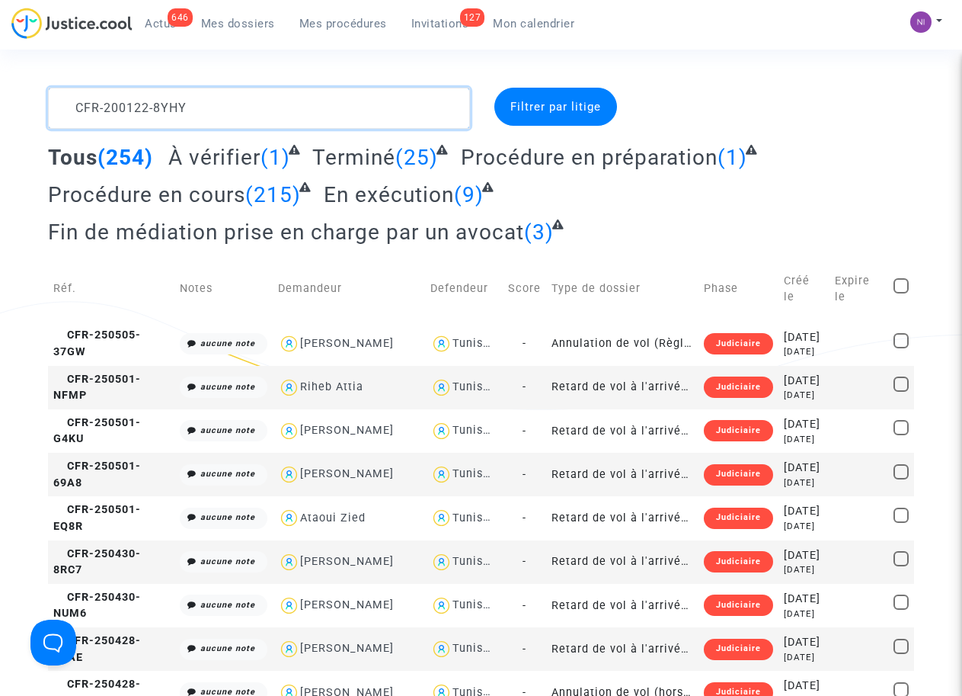
click at [66, 104] on textarea at bounding box center [258, 108] width 421 height 41
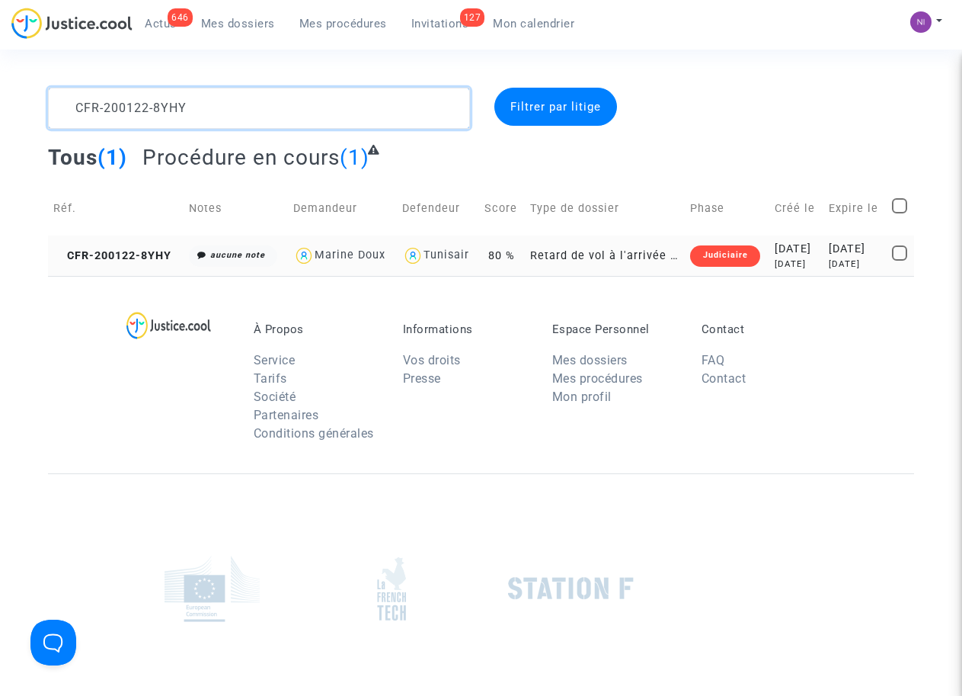
type textarea "CFR-200122-8YHY"
click at [830, 252] on div "[DATE]" at bounding box center [855, 249] width 53 height 17
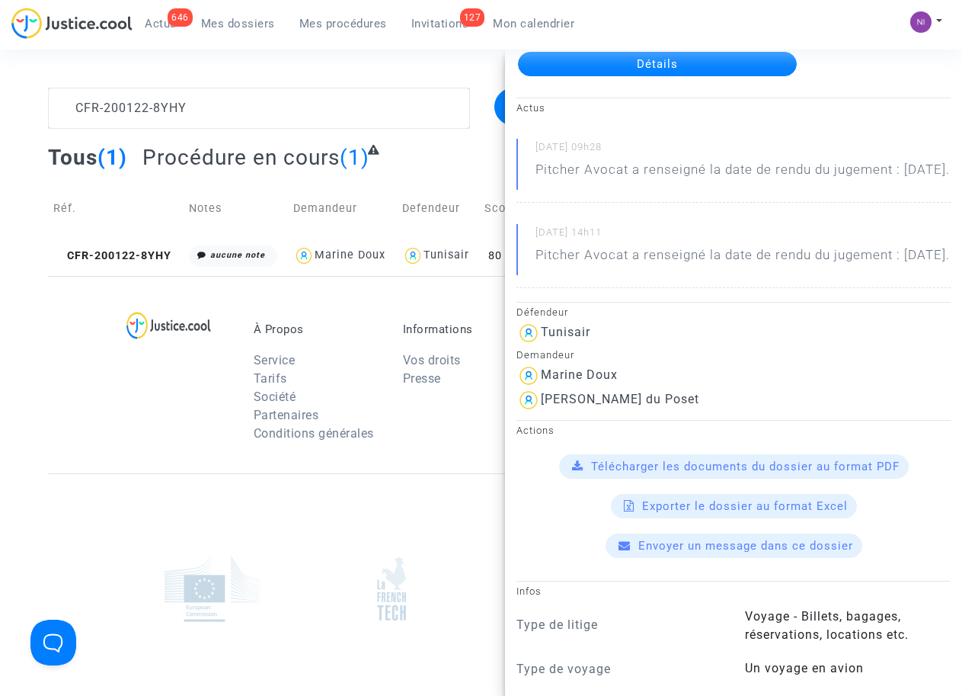
scroll to position [97, 0]
drag, startPoint x: 542, startPoint y: 432, endPoint x: 741, endPoint y: 435, distance: 198.9
click at [741, 412] on div "[PERSON_NAME] du Poset" at bounding box center [734, 400] width 434 height 24
drag, startPoint x: 726, startPoint y: 436, endPoint x: 701, endPoint y: 436, distance: 25.1
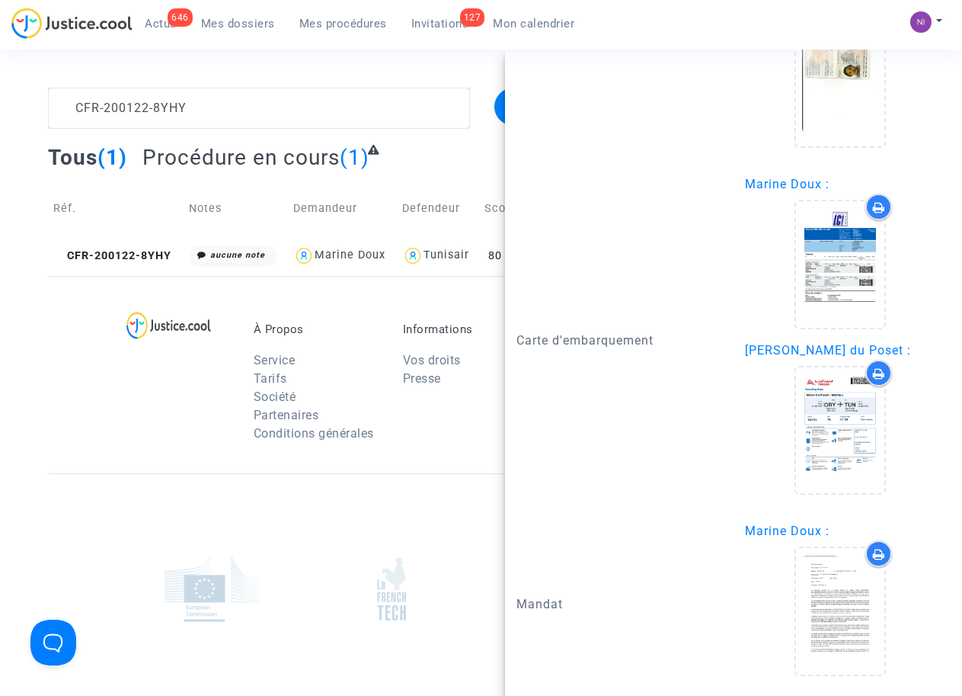
scroll to position [1499, 0]
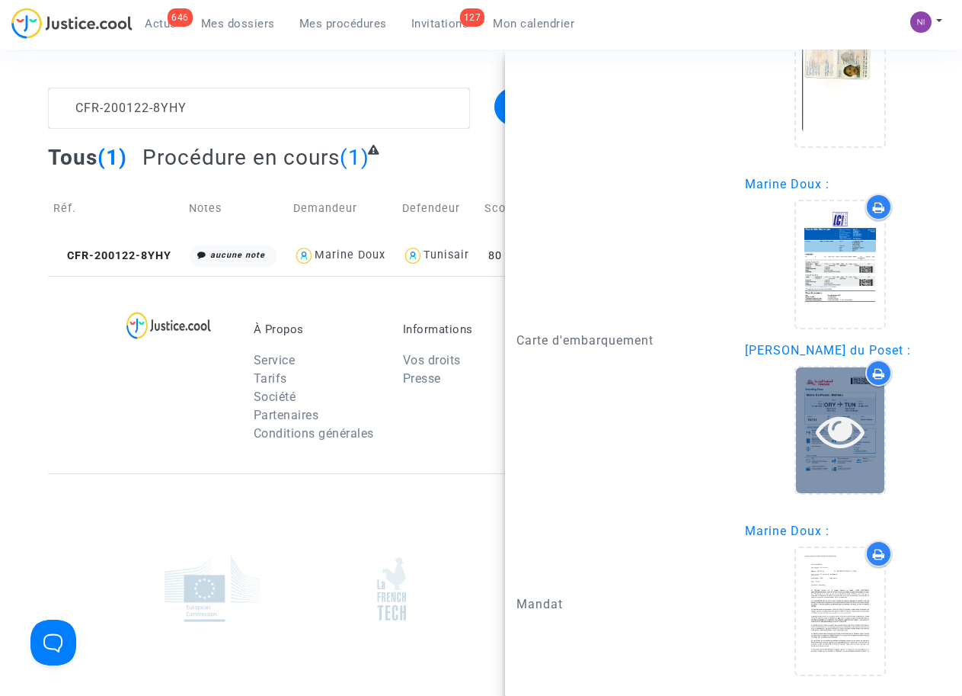
click at [841, 427] on icon at bounding box center [841, 430] width 50 height 49
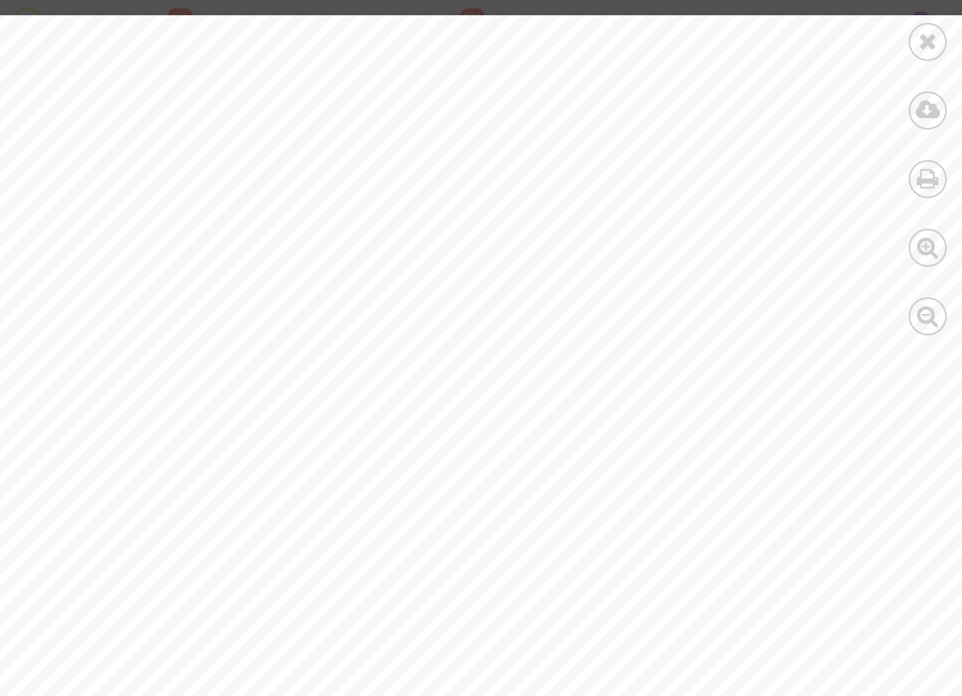
scroll to position [687, 0]
drag, startPoint x: 715, startPoint y: 375, endPoint x: 847, endPoint y: 372, distance: 131.9
click at [847, 372] on span "199349529169001" at bounding box center [797, 379] width 170 height 19
drag, startPoint x: 847, startPoint y: 372, endPoint x: 832, endPoint y: 374, distance: 15.4
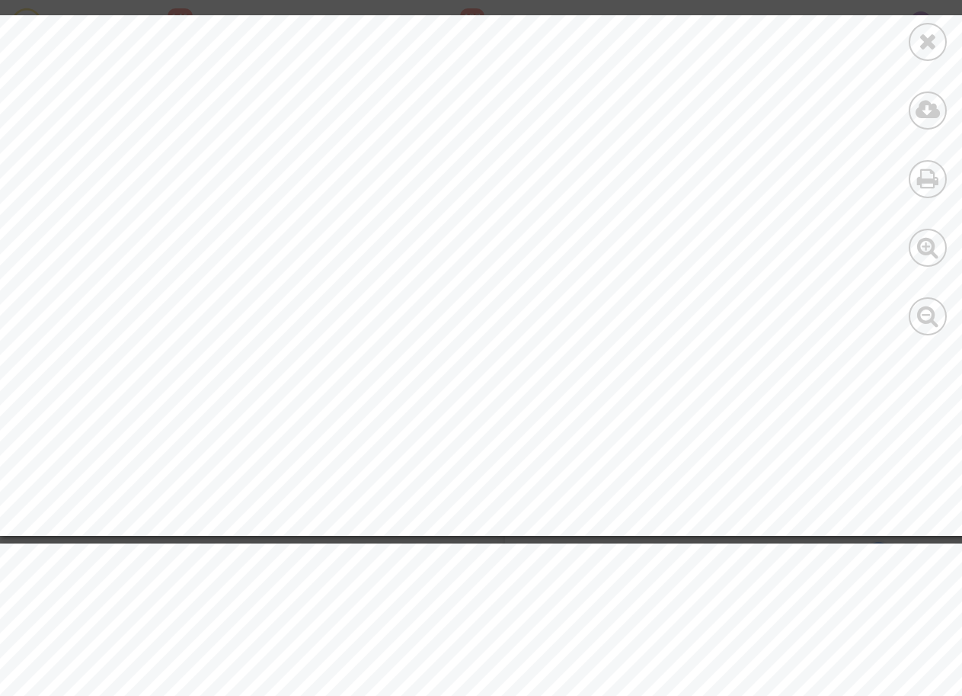
scroll to position [0, 0]
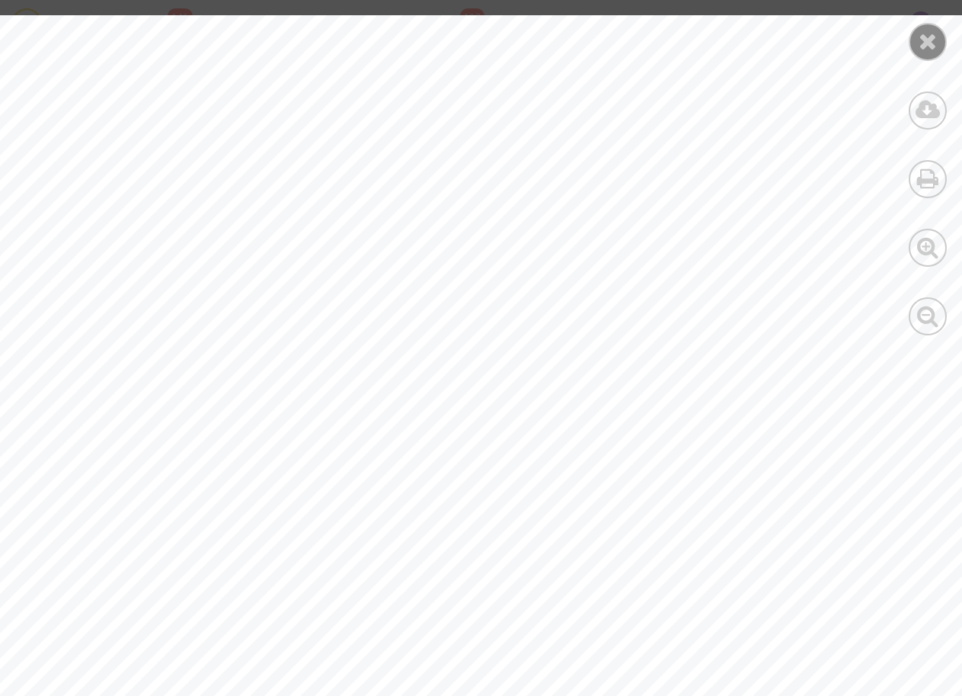
click at [923, 34] on icon at bounding box center [928, 41] width 19 height 23
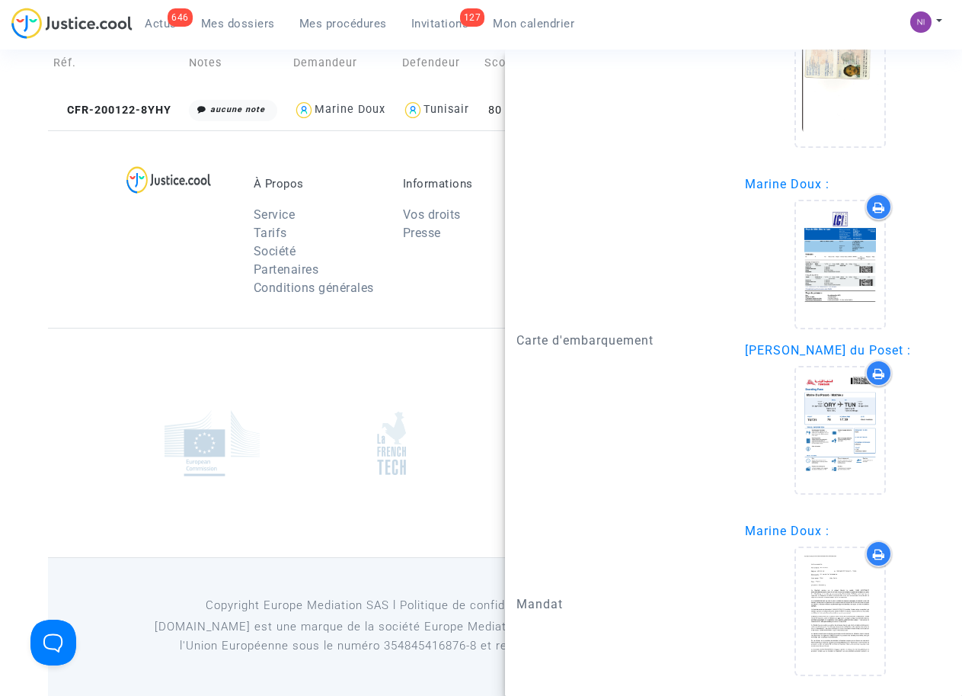
scroll to position [1499, 0]
click at [344, 205] on ul "À Propos Service Tarifs Société Partenaires Conditions générales" at bounding box center [317, 241] width 126 height 128
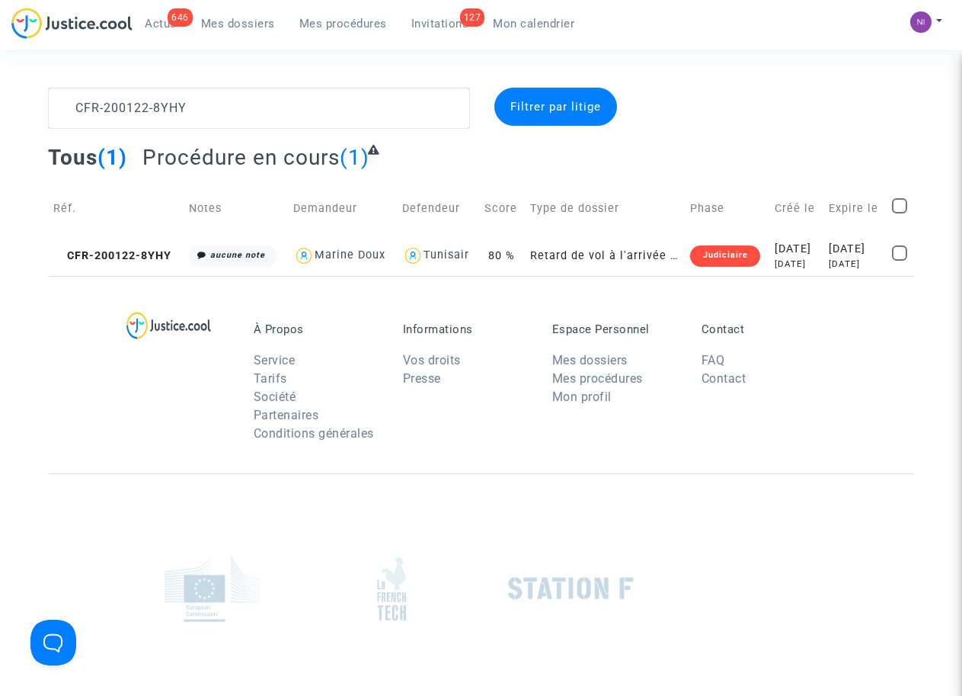
scroll to position [0, 0]
drag, startPoint x: 248, startPoint y: 117, endPoint x: 50, endPoint y: 104, distance: 198.5
click at [50, 104] on textarea at bounding box center [258, 108] width 421 height 41
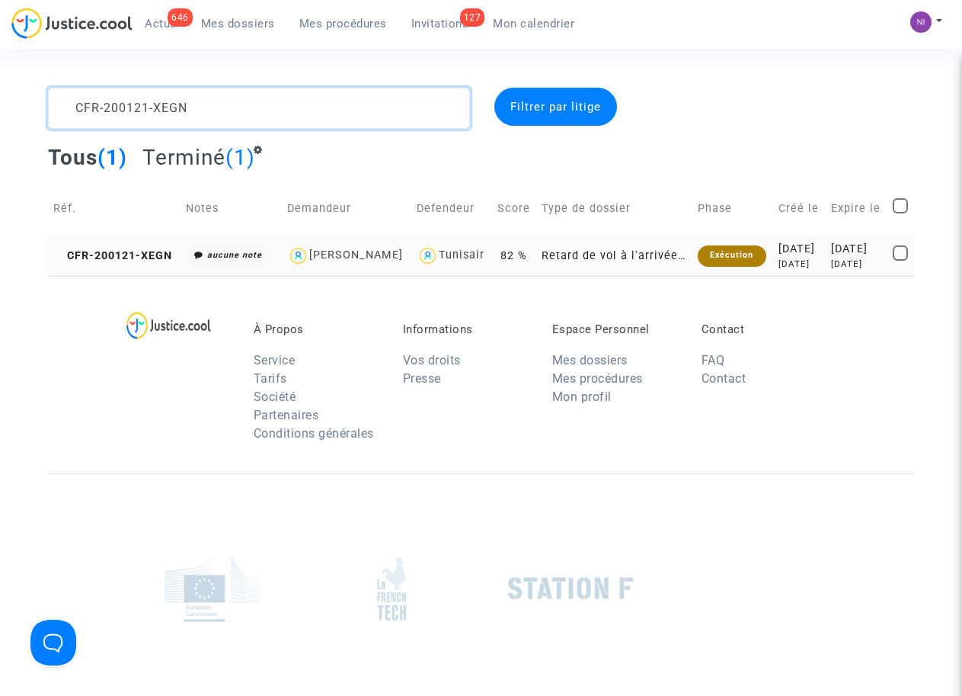
type textarea "CFR-200121-XEGN"
click at [826, 260] on td "[DATE] [DATE]" at bounding box center [857, 255] width 62 height 40
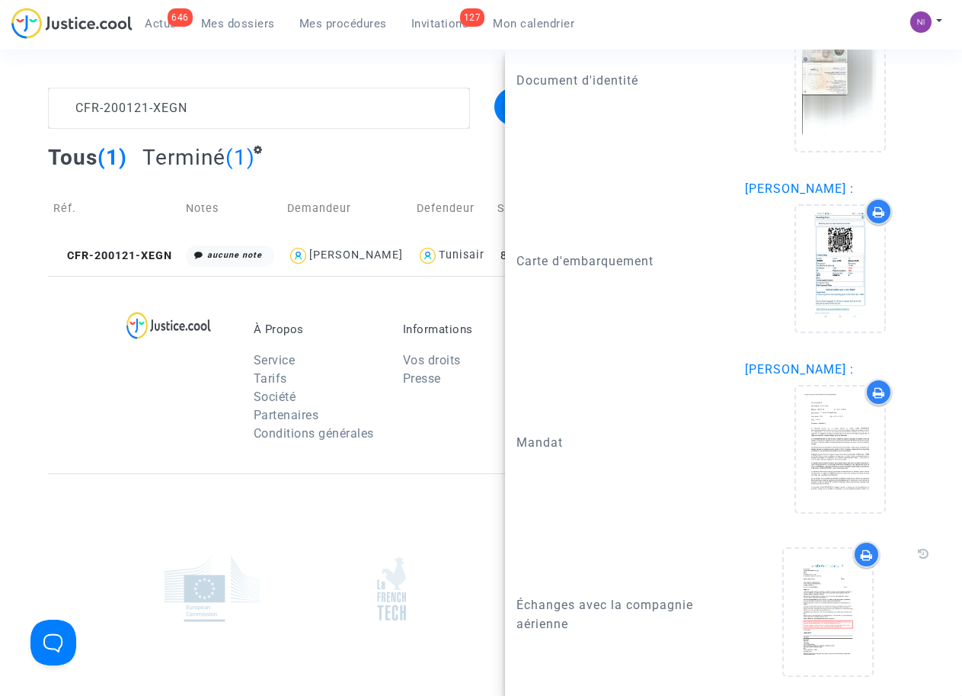
scroll to position [1341, 0]
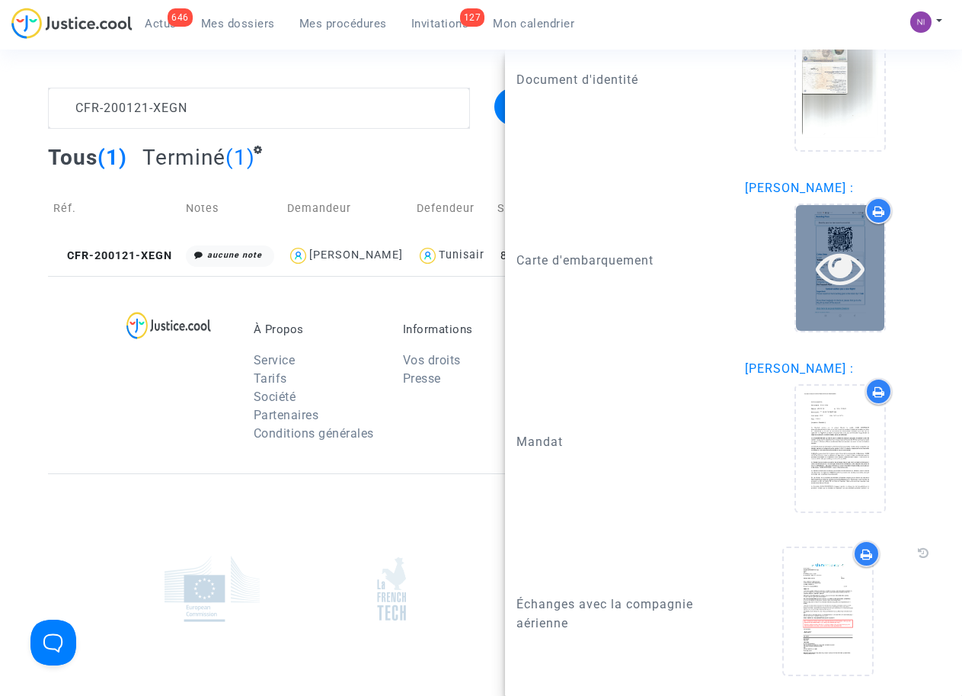
click at [829, 266] on icon at bounding box center [841, 267] width 50 height 49
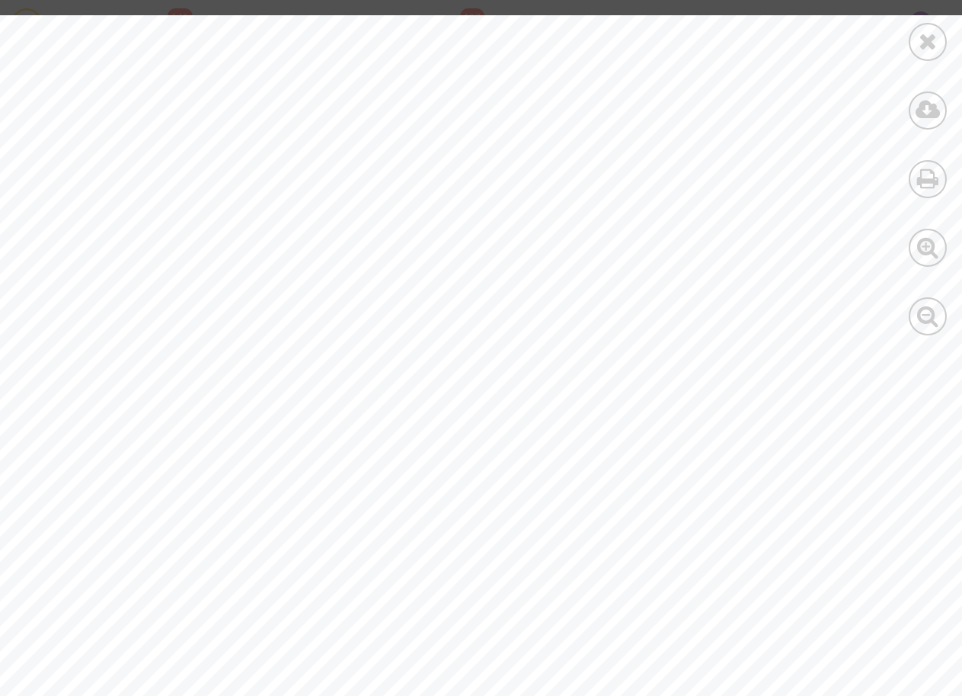
scroll to position [687, 0]
drag, startPoint x: 152, startPoint y: 489, endPoint x: 248, endPoint y: 494, distance: 95.4
click at [248, 494] on div at bounding box center [513, 56] width 1027 height 1454
